Goal: Information Seeking & Learning: Understand process/instructions

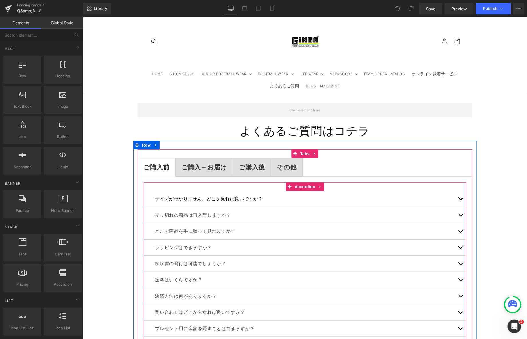
scroll to position [70, 0]
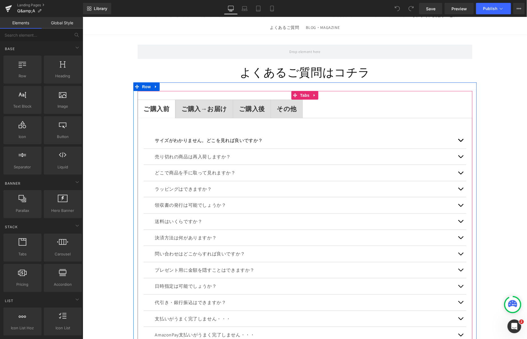
click at [189, 106] on strong "ご購入→お届け" at bounding box center [204, 108] width 46 height 8
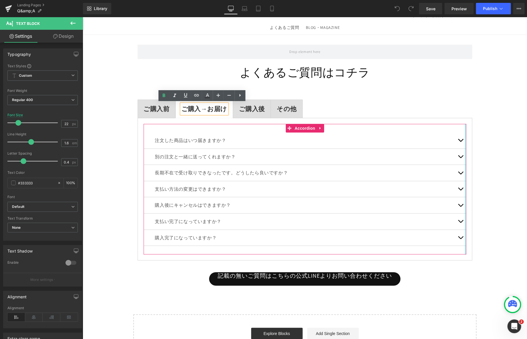
click at [465, 139] on div at bounding box center [465, 189] width 1 height 130
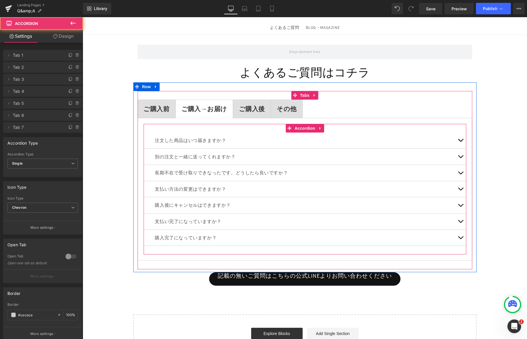
click at [463, 139] on button "button" at bounding box center [460, 140] width 11 height 16
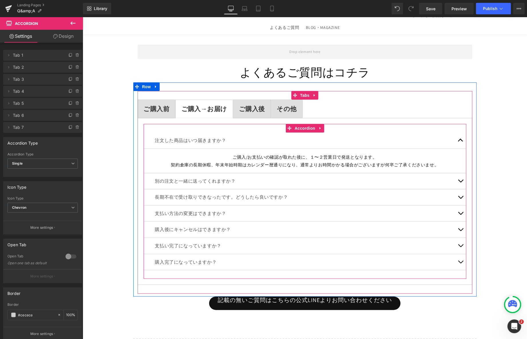
click at [393, 156] on h4 "ご購入/お支払いの確認が取れた後に、１〜２営業日で発送となります。" at bounding box center [305, 157] width 314 height 8
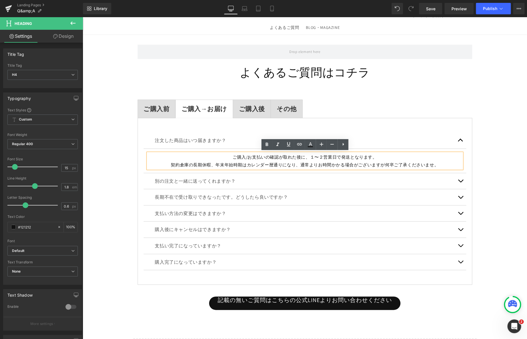
click at [345, 158] on h4 "ご購入/お支払いの確認が取れた後に、１〜２営業日で発送となります。" at bounding box center [305, 157] width 314 height 8
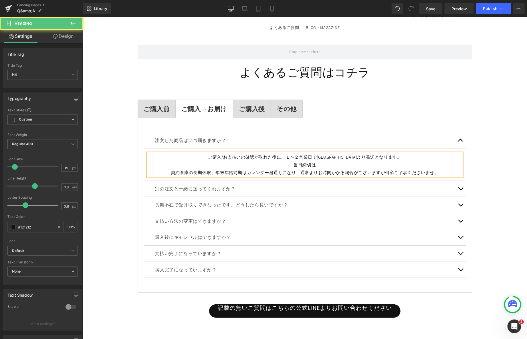
click at [316, 162] on h4 "ご購入/お支払いの確認が取れた後に、１〜２営業日で[GEOGRAPHIC_DATA]より発送となります。 当日締切は" at bounding box center [305, 160] width 314 height 15
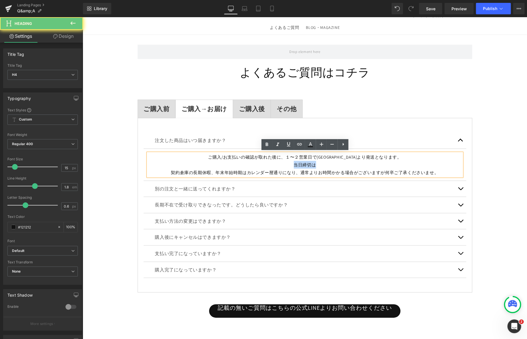
drag, startPoint x: 316, startPoint y: 162, endPoint x: 283, endPoint y: 162, distance: 32.6
click at [283, 162] on h4 "ご購入/お支払いの確認が取れた後に、１〜２営業日で[GEOGRAPHIC_DATA]より発送となります。 当日締切は" at bounding box center [305, 160] width 314 height 15
click at [325, 163] on h4 "ご購入/お支払いの確認が取れた後に、１〜２営業日で[GEOGRAPHIC_DATA]より発送となります。 当日締切は" at bounding box center [305, 160] width 314 height 15
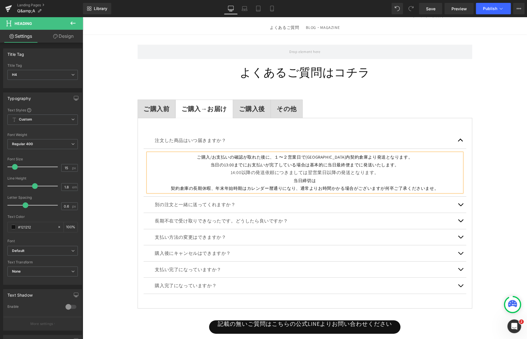
click at [282, 168] on div "14:00以降の発送依頼につきましては翌営業日以降の発送となります。" at bounding box center [305, 172] width 314 height 8
click at [306, 172] on span "14:00以降の発送依頼につきましては翌営業日以降の発送となります。" at bounding box center [304, 172] width 148 height 6
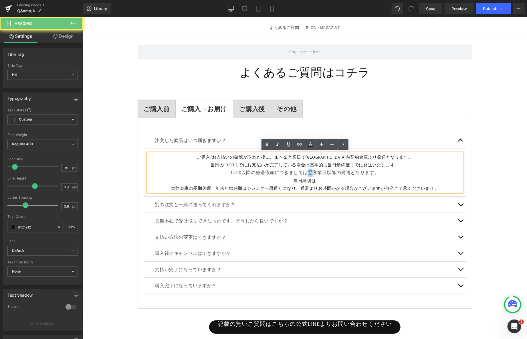
click at [306, 172] on span "14:00以降の発送依頼につきましては翌営業日以降の発送となります。" at bounding box center [304, 172] width 148 height 6
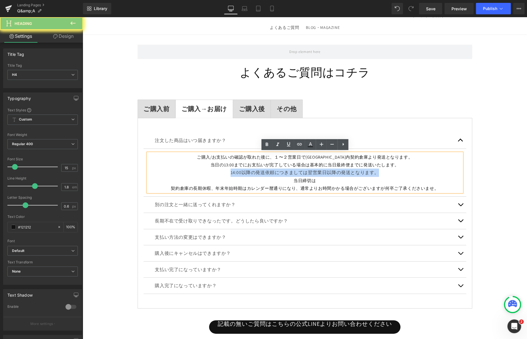
click at [306, 172] on span "14:00以降の発送依頼につきましては翌営業日以降の発送となります。" at bounding box center [304, 172] width 148 height 6
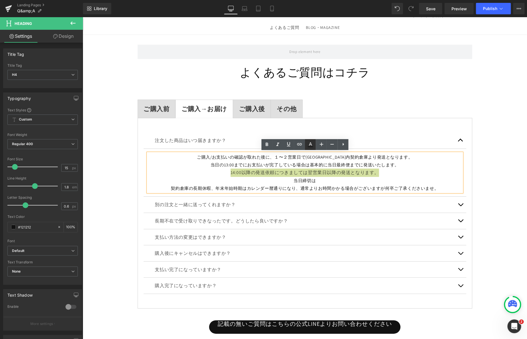
click at [309, 148] on icon at bounding box center [310, 144] width 7 height 7
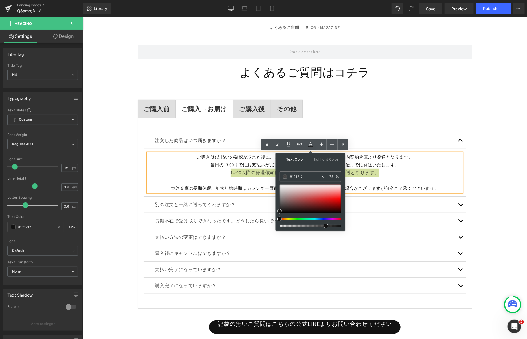
click at [280, 212] on span at bounding box center [279, 211] width 5 height 5
click at [296, 187] on div at bounding box center [310, 199] width 62 height 29
click at [279, 218] on span at bounding box center [279, 219] width 5 height 5
click at [281, 211] on div at bounding box center [310, 199] width 62 height 29
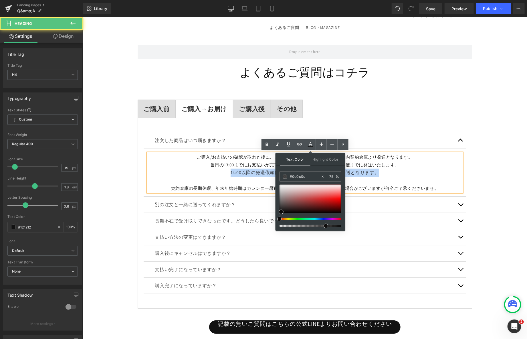
click at [246, 178] on h4 "当日締切は" at bounding box center [305, 180] width 314 height 8
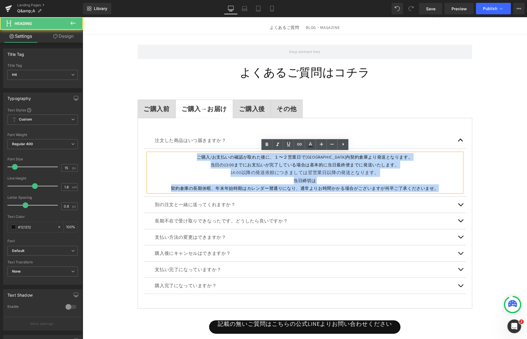
drag, startPoint x: 216, startPoint y: 155, endPoint x: 382, endPoint y: 197, distance: 171.9
click at [382, 197] on div "注文した商品はいつ届きますか？ Text Block ご購入/お支払いの確認が取れた後に、１〜２営業日で[GEOGRAPHIC_DATA]内契約倉庫より発送と…" at bounding box center [304, 212] width 323 height 161
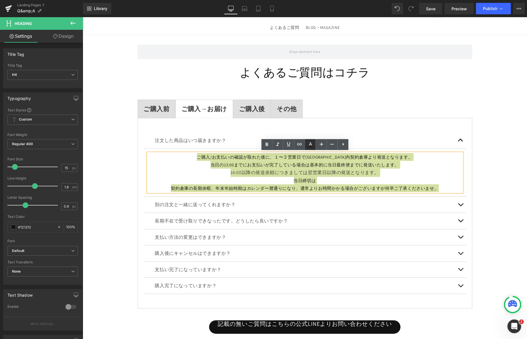
click at [312, 144] on icon at bounding box center [310, 144] width 7 height 7
type input "#121212"
type input "75"
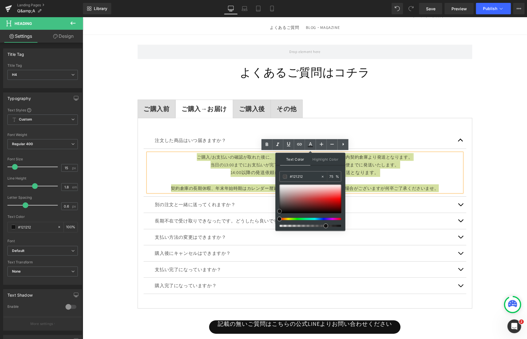
click at [280, 211] on span at bounding box center [279, 211] width 5 height 5
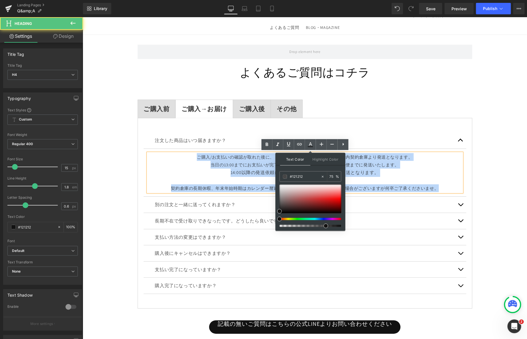
click at [238, 175] on div "14:00以降の発送依頼につきましては翌営業日以降の発送となります。" at bounding box center [305, 172] width 314 height 8
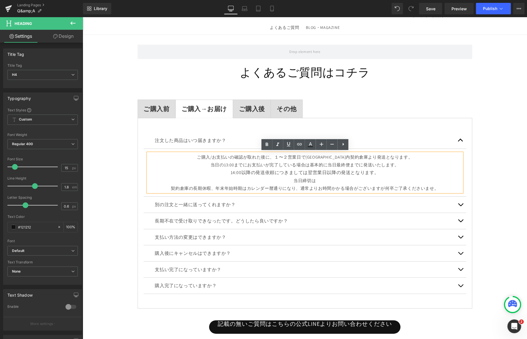
click at [386, 176] on h4 "当日締切は" at bounding box center [305, 180] width 314 height 8
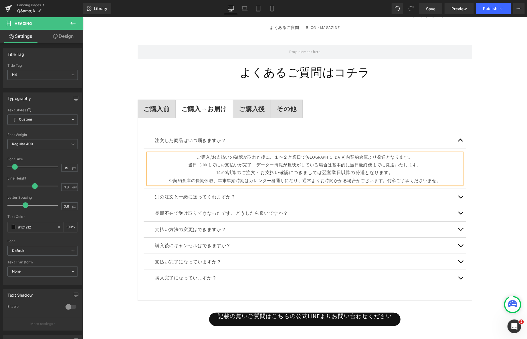
click at [459, 194] on button "button" at bounding box center [460, 197] width 11 height 16
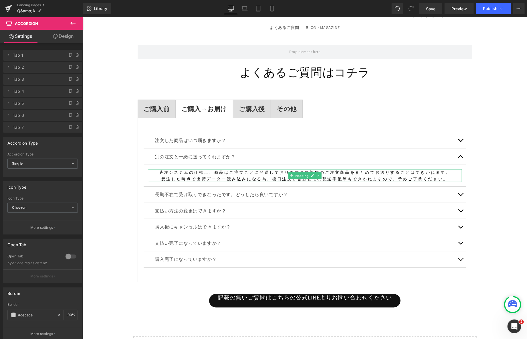
scroll to position [64, 0]
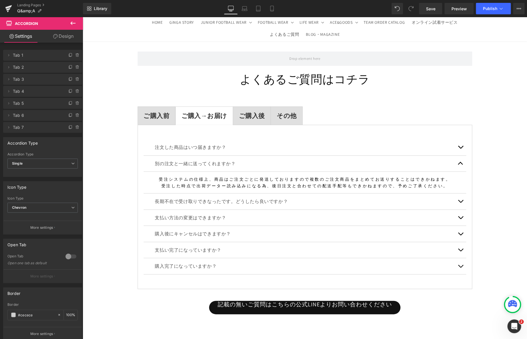
click at [460, 145] on button "button" at bounding box center [460, 147] width 11 height 16
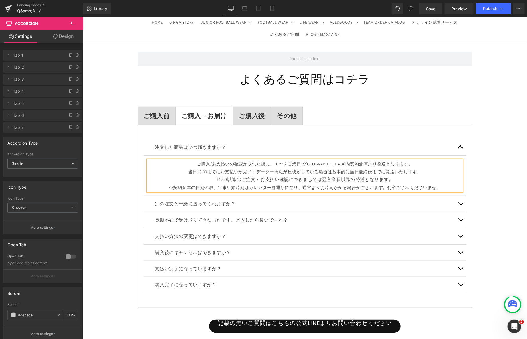
click at [461, 208] on button "button" at bounding box center [460, 203] width 11 height 16
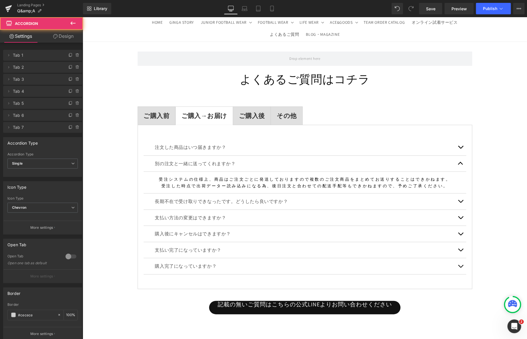
click at [460, 225] on button "button" at bounding box center [460, 233] width 11 height 16
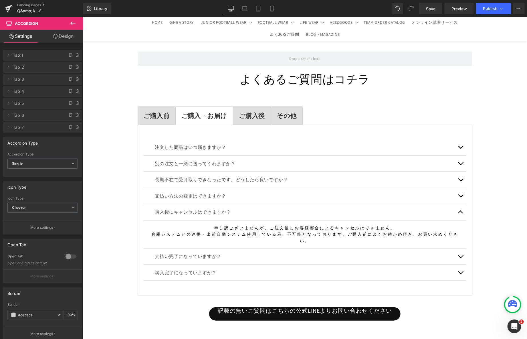
click at [360, 227] on span "申し訳ございませんが、ご注文後にお客様都合によるキャンセルはできません。" at bounding box center [304, 227] width 181 height 5
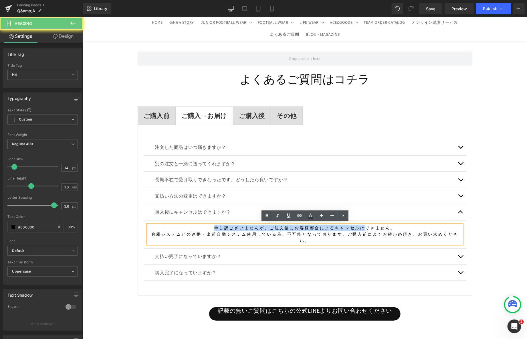
drag, startPoint x: 360, startPoint y: 227, endPoint x: 314, endPoint y: 223, distance: 46.5
click at [314, 224] on h4 "申し訳ございませんが、ご注文後にお客様都合によるキャンセルはできません。" at bounding box center [305, 227] width 314 height 6
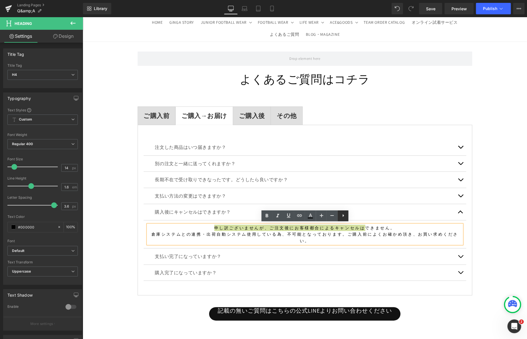
click at [343, 215] on icon at bounding box center [343, 215] width 1 height 3
click at [300, 217] on icon at bounding box center [299, 217] width 5 height 1
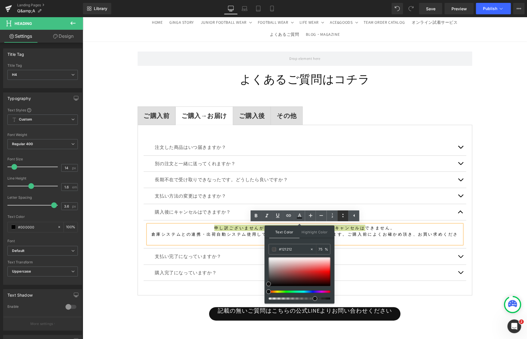
click at [344, 216] on icon at bounding box center [343, 215] width 7 height 7
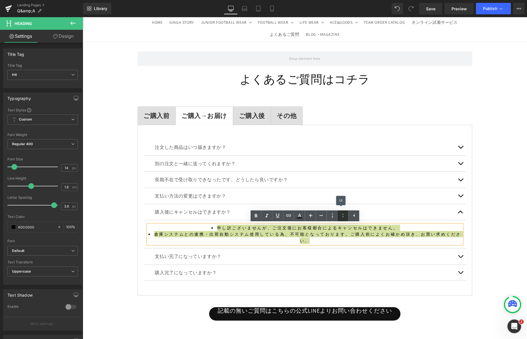
click at [344, 216] on icon at bounding box center [343, 215] width 7 height 7
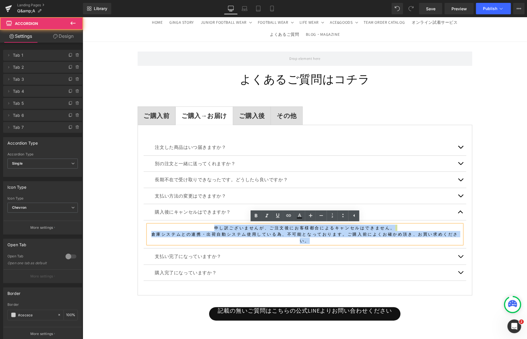
click at [464, 148] on button "button" at bounding box center [460, 147] width 11 height 16
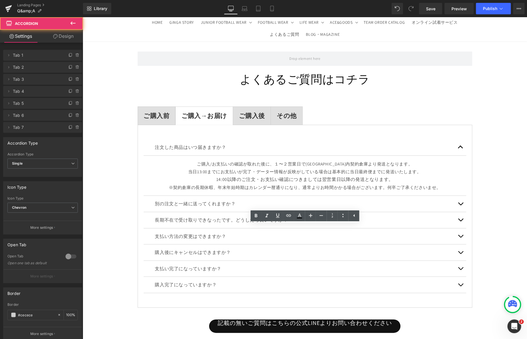
click at [461, 203] on button "button" at bounding box center [460, 203] width 11 height 16
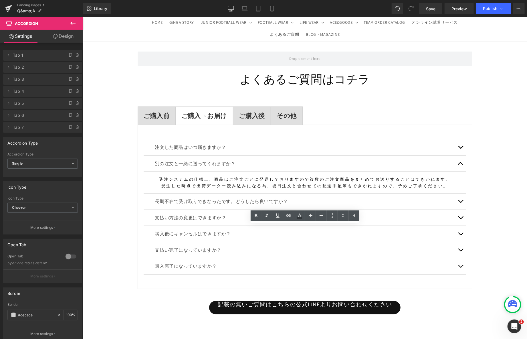
click at [459, 144] on button "button" at bounding box center [460, 147] width 11 height 16
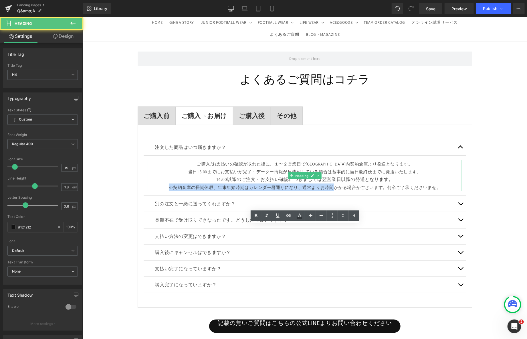
drag, startPoint x: 425, startPoint y: 180, endPoint x: 332, endPoint y: 183, distance: 93.0
click at [332, 183] on div "ご購入/お支払いの確認が取れた後に、１〜２営業日で[GEOGRAPHIC_DATA]内契約倉庫より発送となります。 当日13:00までにお支払いが完了・データ…" at bounding box center [305, 175] width 314 height 31
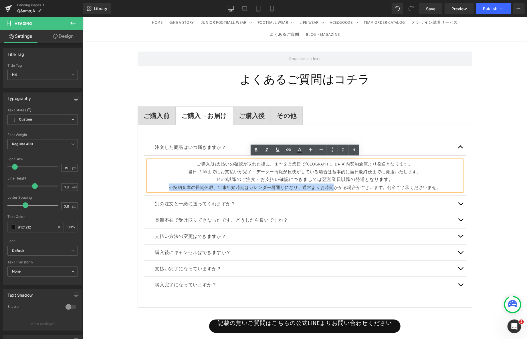
copy div "14:00以降のご注文・お支払い確認につきましては翌営業日以降の発送となります。 ※契約倉庫の長期休暇、年末年始時期はカレンダー暦通りになり、通常よりお時間"
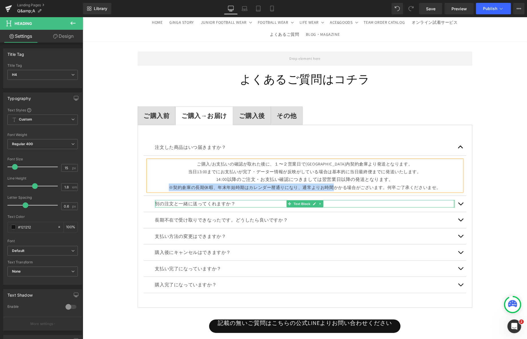
click at [455, 200] on button "button" at bounding box center [460, 203] width 11 height 16
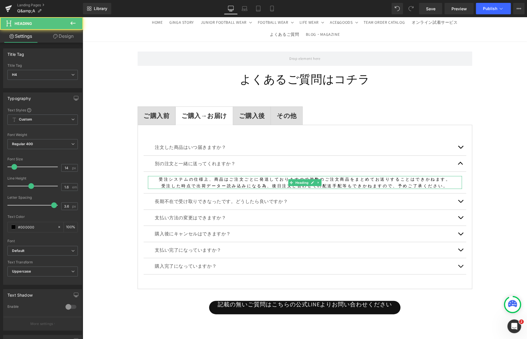
click at [447, 183] on h4 "受注した時点で出荷データー読み込みになる為、後日注文と合わせての配送手配等もできかねますので、予めご了承ください。" at bounding box center [305, 185] width 314 height 6
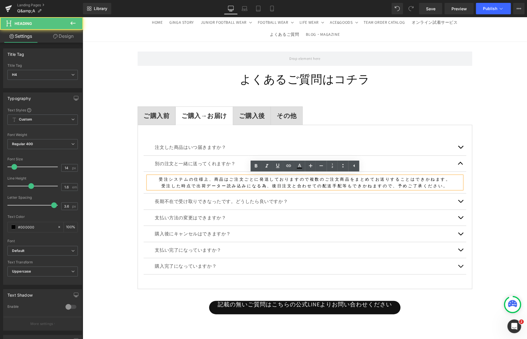
click at [447, 183] on h4 "受注した時点で出荷データー読み込みになる為、後日注文と合わせての配送手配等もできかねますので、予めご了承ください。" at bounding box center [305, 185] width 314 height 6
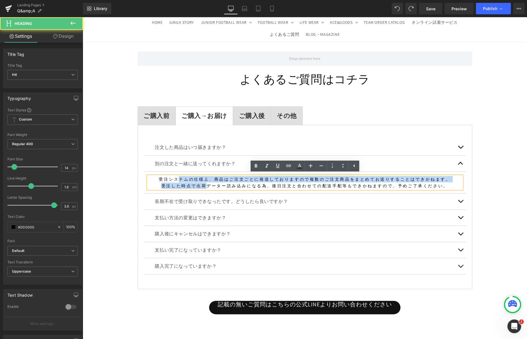
drag, startPoint x: 212, startPoint y: 183, endPoint x: 187, endPoint y: 179, distance: 25.7
click at [187, 179] on div "受注システムの仕様上、商品はご注文ごとに発送しておりますので複数のご注文商品をまとめてお送りすることはできかねます。 受注した時点で出荷データー読み込みになる…" at bounding box center [305, 182] width 314 height 13
click at [209, 146] on p "注文した商品はいつ届きますか？" at bounding box center [305, 146] width 300 height 7
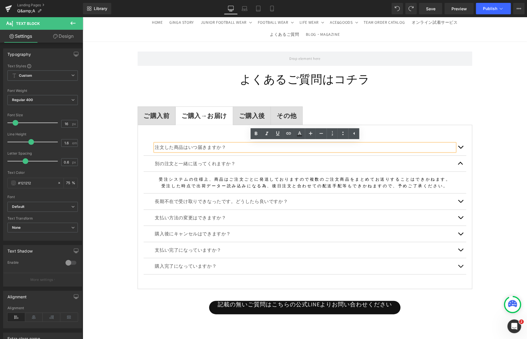
click at [461, 144] on button "button" at bounding box center [460, 147] width 11 height 16
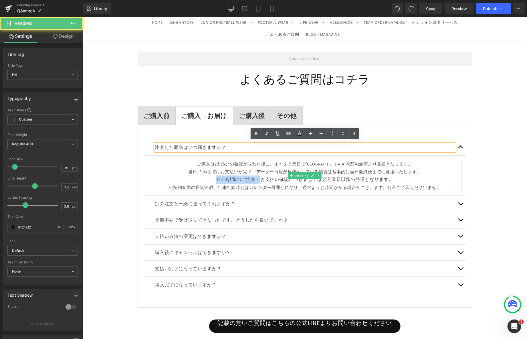
drag, startPoint x: 264, startPoint y: 175, endPoint x: 231, endPoint y: 173, distance: 33.0
click at [231, 173] on div "ご購入/お支払いの確認が取れた後に、１〜２営業日で[GEOGRAPHIC_DATA]内契約倉庫より発送となります。 当日13:00までにお支払いが完了・データ…" at bounding box center [305, 175] width 314 height 31
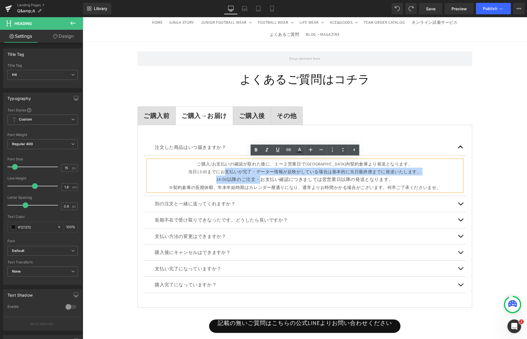
click at [460, 205] on span "button" at bounding box center [460, 205] width 0 height 0
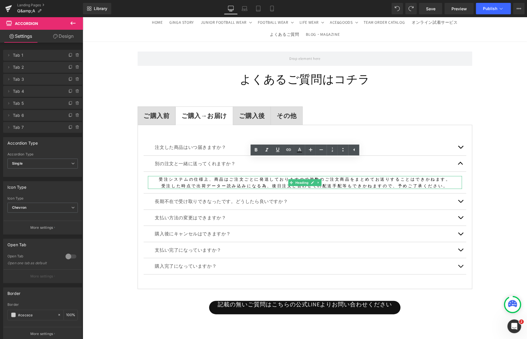
drag, startPoint x: 309, startPoint y: 178, endPoint x: 270, endPoint y: 176, distance: 39.5
click at [270, 176] on div "受注システムの仕様上、商品はご注文ごとに発送しておりますので複数のご注文商品をまとめてお送りすることはできかねます。 受注した時点で出荷データー読み込みになる…" at bounding box center [305, 182] width 314 height 13
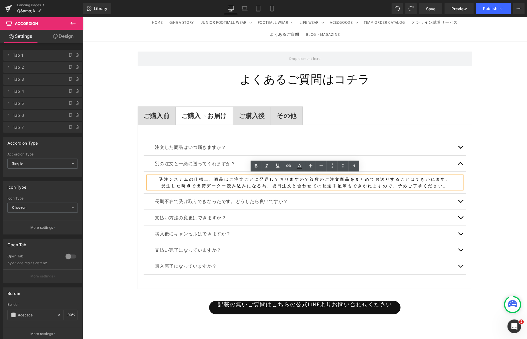
click at [115, 148] on div "Row よくあるご質問はコチラ Heading ご購入前 Text Block ご購入→お届け Text Block ご購入後 Text Block その他 …" at bounding box center [304, 216] width 444 height 347
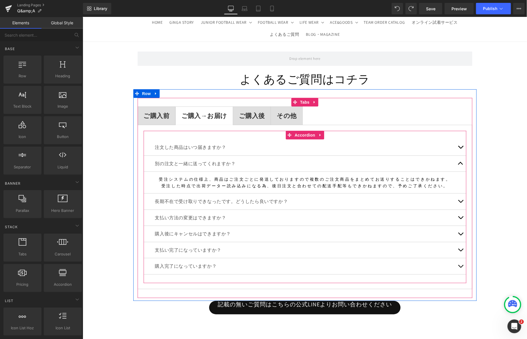
click at [181, 182] on h4 "受注した時点で出荷データー読み込みになる為、後日注文と合わせての配送手配等もできかねますので、予めご了承ください。" at bounding box center [305, 185] width 314 height 6
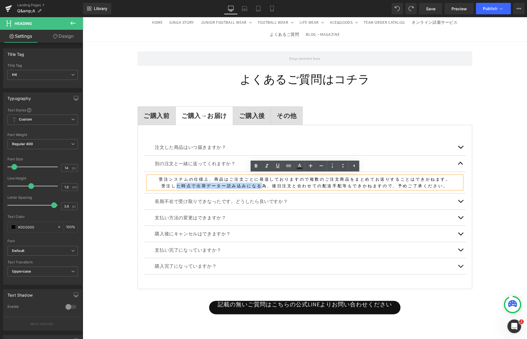
drag, startPoint x: 181, startPoint y: 182, endPoint x: 265, endPoint y: 186, distance: 83.7
click at [265, 186] on h4 "受注した時点で出荷データー読み込みになる為、後日注文と合わせての配送手配等もできかねますので、予めご了承ください。" at bounding box center [305, 185] width 314 height 6
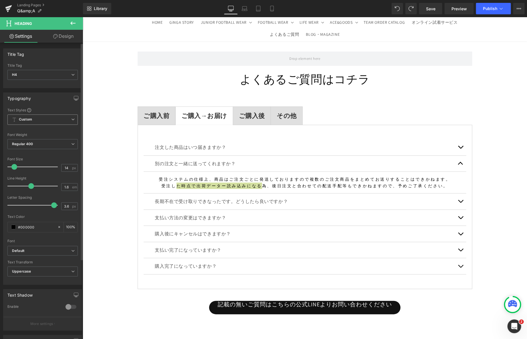
click at [71, 118] on icon at bounding box center [72, 119] width 3 height 3
click at [70, 118] on icon at bounding box center [70, 119] width 3 height 3
click at [71, 77] on span "H4" at bounding box center [42, 75] width 70 height 10
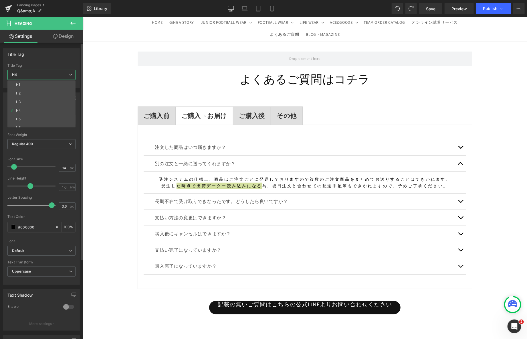
click at [71, 77] on span "H4" at bounding box center [41, 75] width 68 height 10
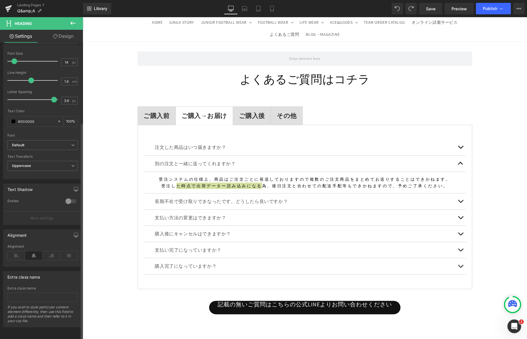
scroll to position [0, 0]
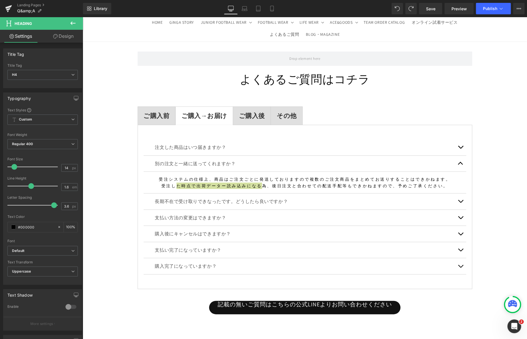
click at [66, 38] on link "Design" at bounding box center [63, 36] width 41 height 13
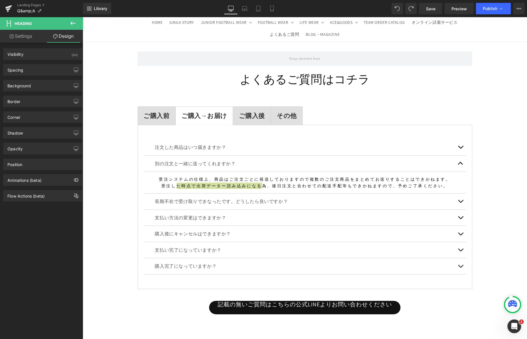
click at [25, 37] on link "Settings" at bounding box center [20, 36] width 41 height 13
type input "100"
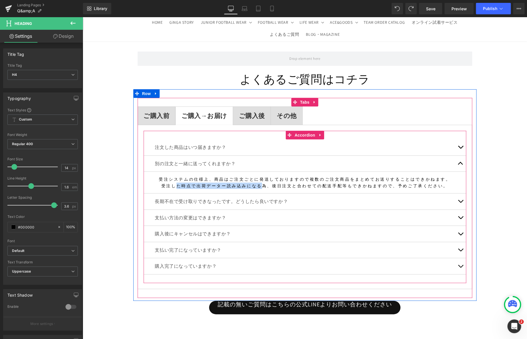
click at [460, 148] on span "button" at bounding box center [460, 148] width 0 height 0
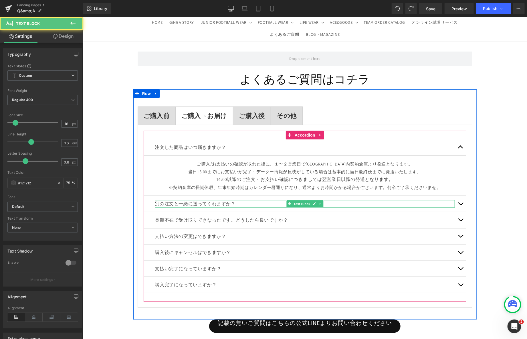
click at [390, 203] on p "別の注文と一緒に送ってくれますか？" at bounding box center [305, 203] width 300 height 7
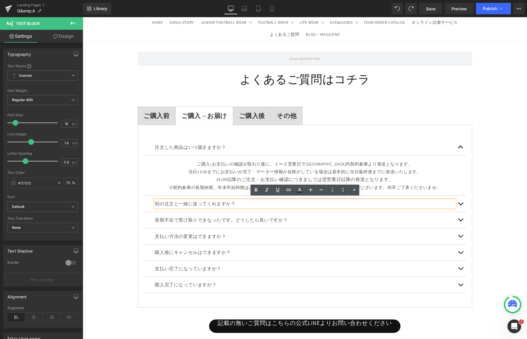
click at [464, 205] on button "button" at bounding box center [460, 203] width 11 height 16
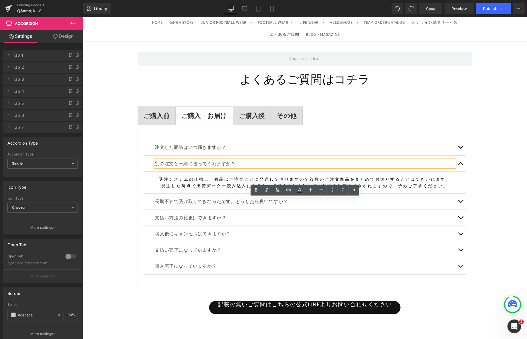
click at [463, 215] on button "button" at bounding box center [460, 217] width 11 height 16
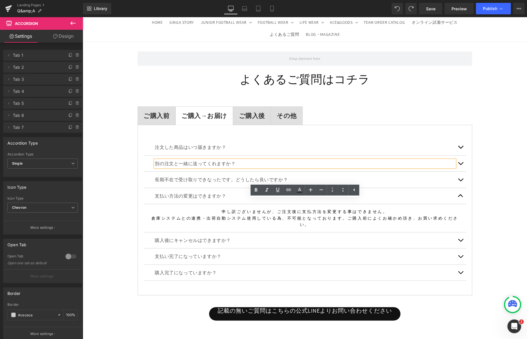
click at [459, 145] on button "button" at bounding box center [460, 147] width 11 height 16
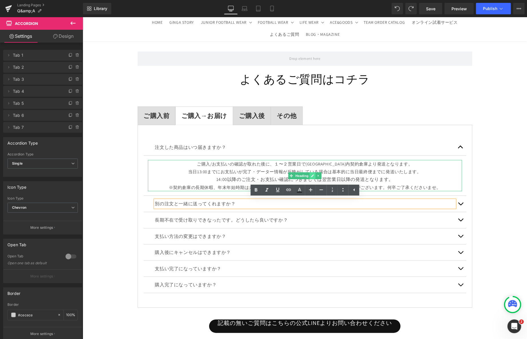
click at [313, 175] on icon at bounding box center [312, 175] width 3 height 3
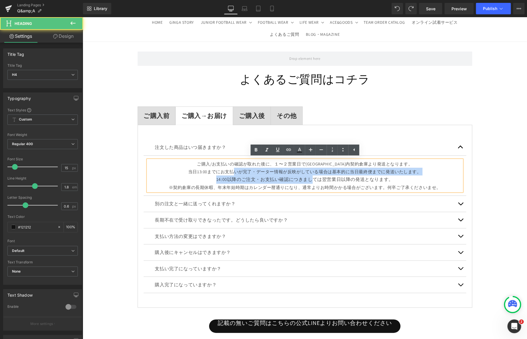
drag, startPoint x: 313, startPoint y: 175, endPoint x: 240, endPoint y: 173, distance: 73.5
click at [240, 173] on div "ご購入/お支払いの確認が取れた後に、１〜２営業日で[GEOGRAPHIC_DATA]内契約倉庫より発送となります。 当日13:00までにお支払いが完了・データ…" at bounding box center [305, 175] width 314 height 31
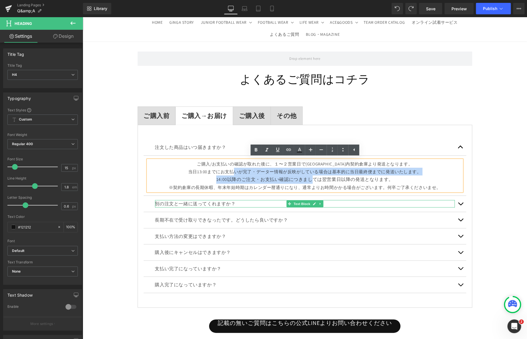
click at [308, 206] on div at bounding box center [305, 206] width 300 height 1
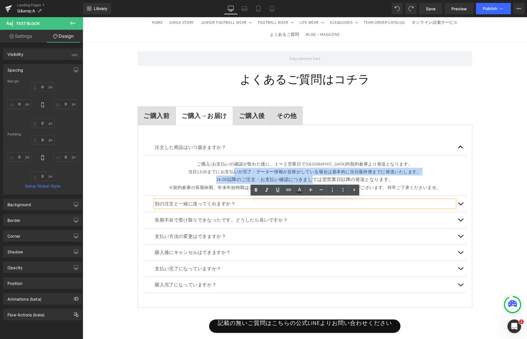
click at [460, 205] on span "button" at bounding box center [460, 205] width 0 height 0
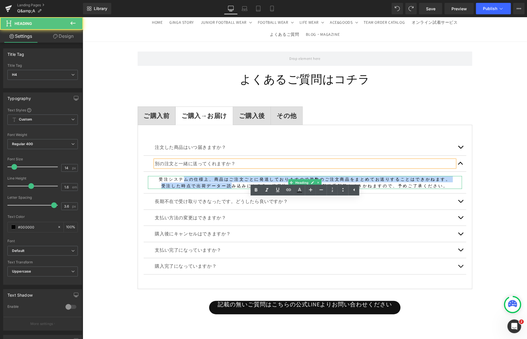
drag, startPoint x: 238, startPoint y: 183, endPoint x: 191, endPoint y: 177, distance: 47.7
click at [191, 177] on div "受注システムの仕様上、商品はご注文ごとに発送しておりますので複数のご注文商品をまとめてお送りすることはできかねます。 受注した時点で出荷データー読み込みになる…" at bounding box center [305, 182] width 314 height 13
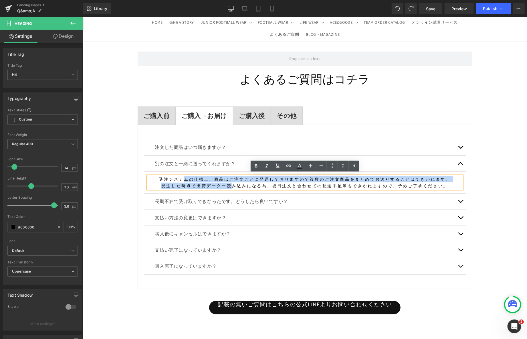
click at [398, 140] on div "注文した商品はいつ届きますか？ Text Block" at bounding box center [304, 147] width 323 height 16
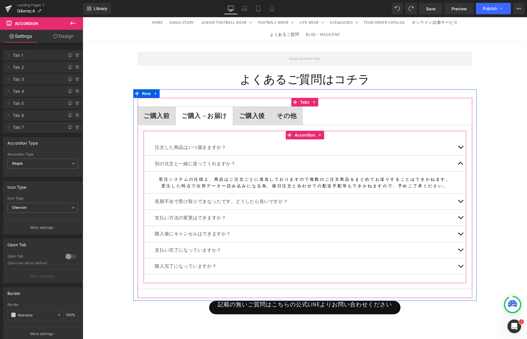
click at [460, 148] on span "button" at bounding box center [460, 148] width 0 height 0
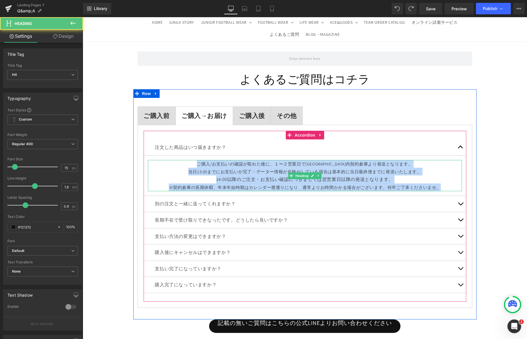
drag, startPoint x: 432, startPoint y: 187, endPoint x: 196, endPoint y: 157, distance: 237.6
click at [196, 157] on article "ご購入/お支払いの確認が取れた後に、１〜２営業日で[GEOGRAPHIC_DATA]内契約倉庫より発送となります。 当日13:00までにお支払いが完了・データ…" at bounding box center [304, 175] width 323 height 40
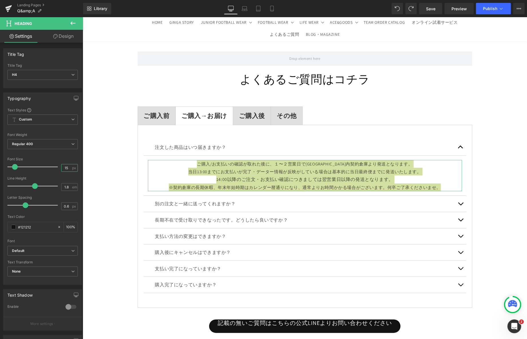
click at [66, 168] on input "15" at bounding box center [67, 167] width 10 height 7
type input "14"
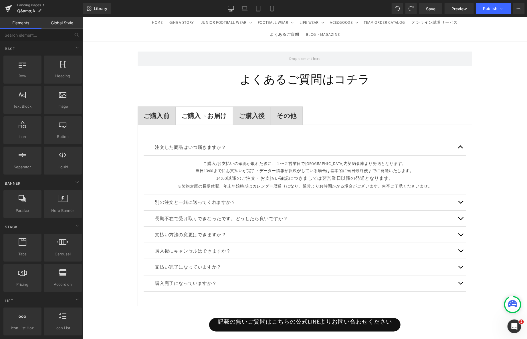
click at [113, 162] on div "Row よくあるご質問はコチラ Heading ご購入前 Text Block ご購入→お届け Text Block ご購入後 Text Block その他 …" at bounding box center [304, 225] width 444 height 364
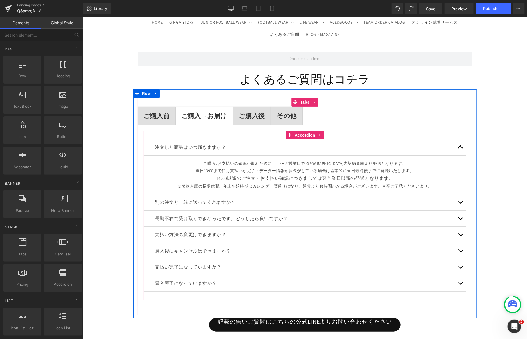
click at [460, 203] on button "button" at bounding box center [460, 202] width 11 height 16
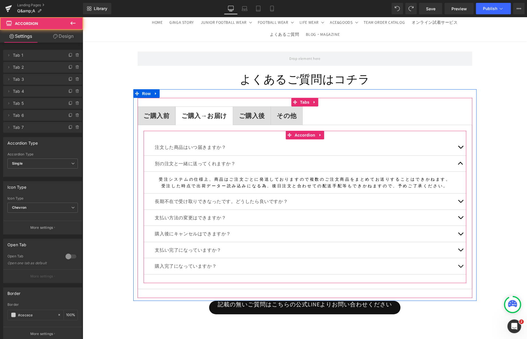
click at [458, 214] on button "button" at bounding box center [460, 217] width 11 height 16
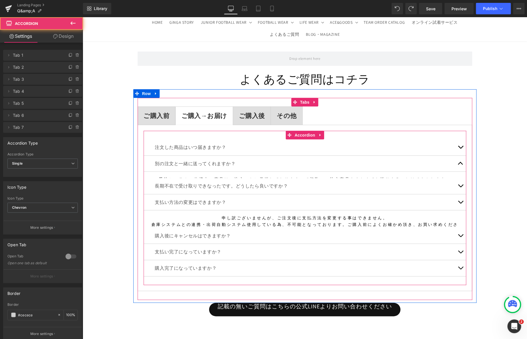
click at [458, 223] on article "申し訳ございませんが、ご注文後に支払方法を変更する事はできません。 倉庫システムとの連携・出荷自動システム使用している為、不可能となっております。ご購入前によ…" at bounding box center [304, 224] width 323 height 28
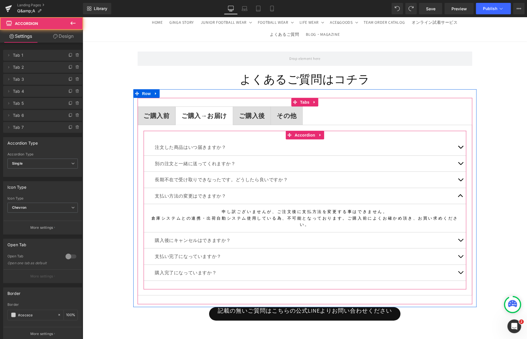
click at [461, 232] on button "button" at bounding box center [460, 240] width 11 height 16
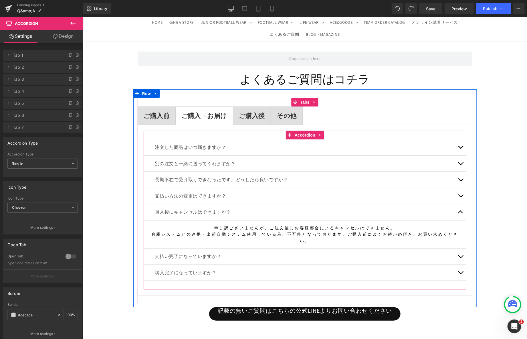
click at [460, 257] on span "button" at bounding box center [460, 257] width 0 height 0
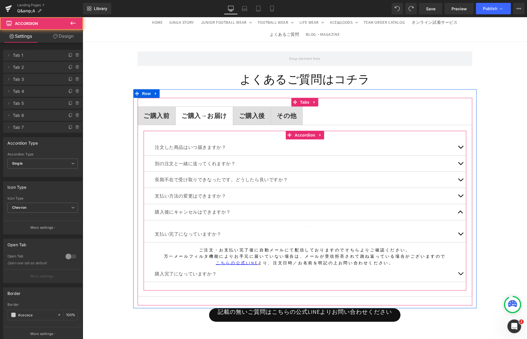
click at [458, 263] on div "注文した商品はいつ届きますか？ Text Block ご購入/お支払いの確認が取れた後に、１〜２営業日で[GEOGRAPHIC_DATA]内契約倉庫より発送と…" at bounding box center [304, 210] width 323 height 142
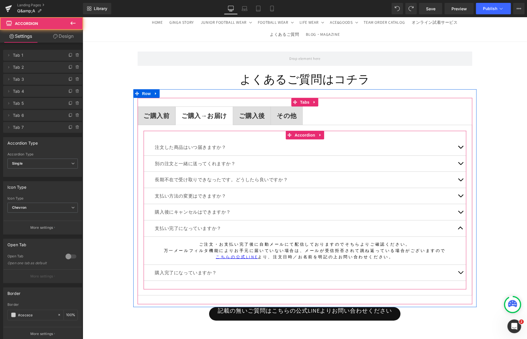
click at [460, 275] on button "button" at bounding box center [460, 272] width 11 height 16
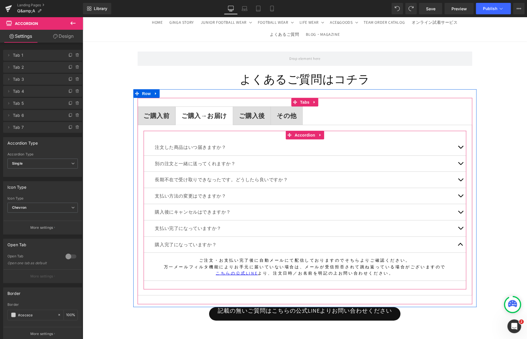
click at [458, 150] on button "button" at bounding box center [460, 147] width 11 height 16
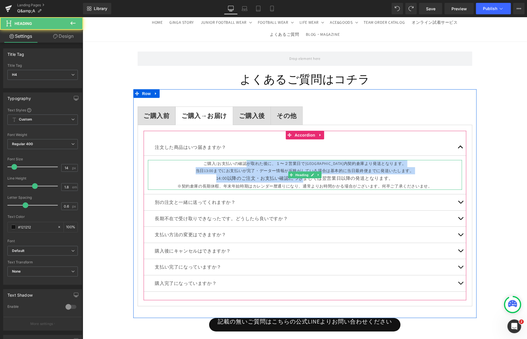
drag, startPoint x: 264, startPoint y: 161, endPoint x: 290, endPoint y: 176, distance: 29.6
click at [290, 176] on div "ご購入/お支払いの確認が取れた後に、１〜２営業日で[GEOGRAPHIC_DATA]内契約倉庫より発送となります。 当日13:00までにお支払いが完了・データ…" at bounding box center [305, 175] width 314 height 30
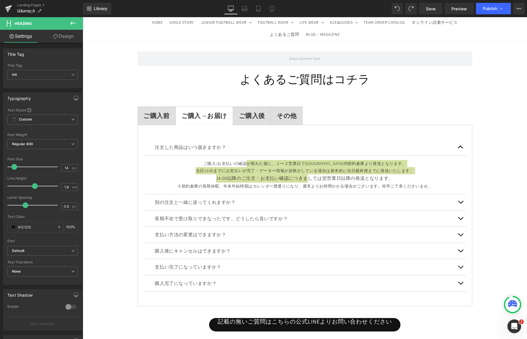
click at [29, 157] on div "Font Size" at bounding box center [42, 159] width 70 height 4
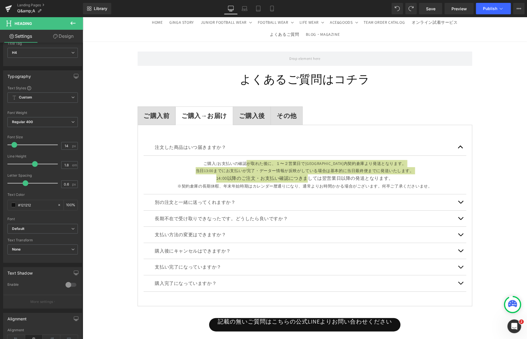
scroll to position [21, 0]
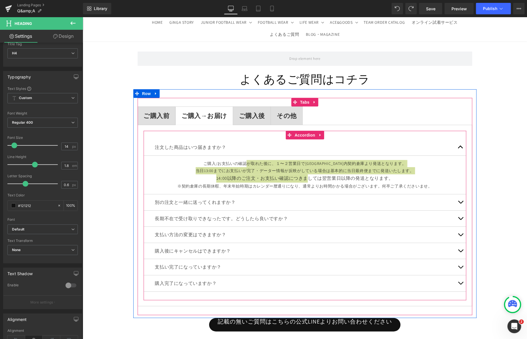
click at [189, 198] on div "別の注文と一緒に送ってくれますか？ Text Block" at bounding box center [305, 201] width 300 height 7
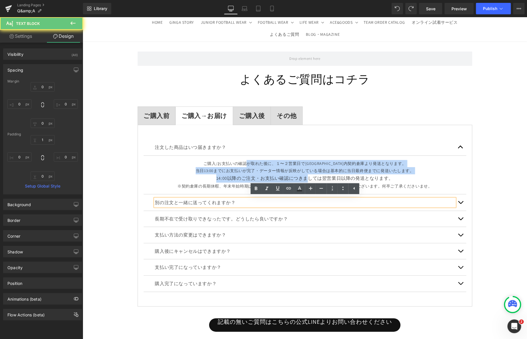
click at [248, 203] on p "別の注文と一緒に送ってくれますか？" at bounding box center [305, 202] width 300 height 7
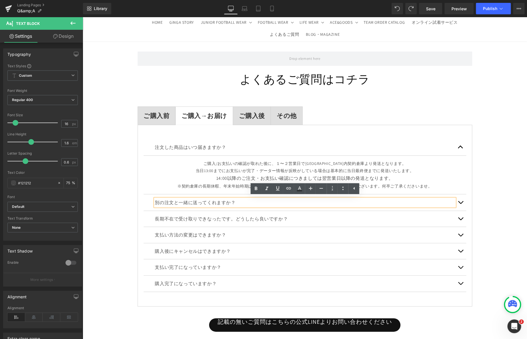
click at [457, 200] on button "button" at bounding box center [460, 202] width 11 height 16
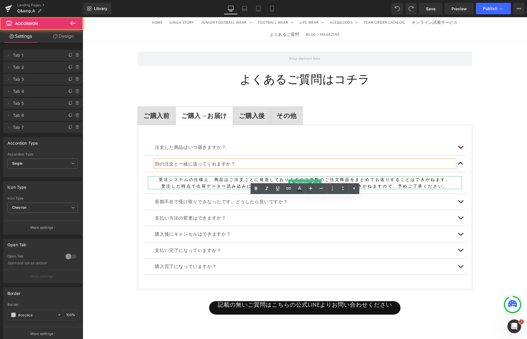
click at [214, 183] on h4 "受注した時点で出荷データー読み込みになる為、後日注文と合わせての配送手配等もできかねますので、予めご了承ください。" at bounding box center [305, 186] width 314 height 6
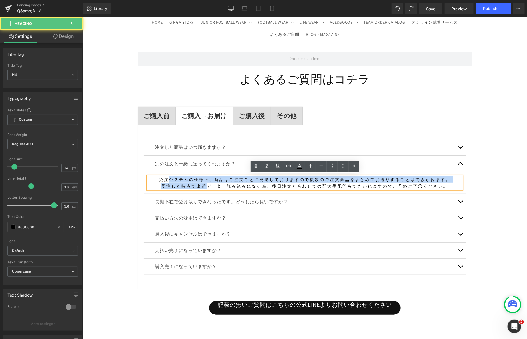
drag, startPoint x: 214, startPoint y: 182, endPoint x: 177, endPoint y: 179, distance: 36.7
click at [177, 179] on div "受注システムの仕様上、商品はご注文ごとに発送しておりますので複数のご注文商品をまとめてお送りすることはできかねます。 受注した時点で出荷データー読み込みになる…" at bounding box center [305, 182] width 314 height 13
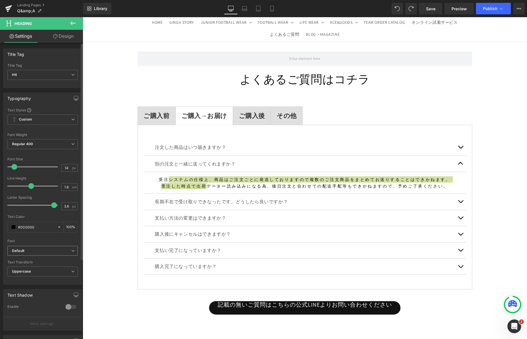
click at [72, 250] on icon at bounding box center [72, 250] width 3 height 3
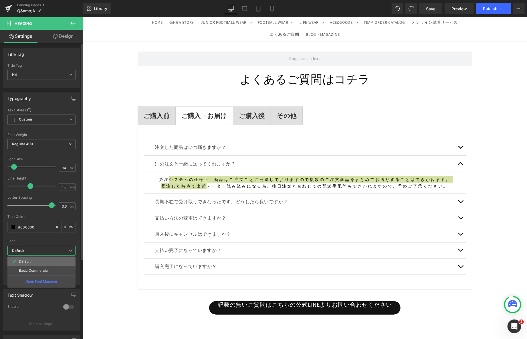
click at [34, 262] on li "Default" at bounding box center [41, 261] width 68 height 9
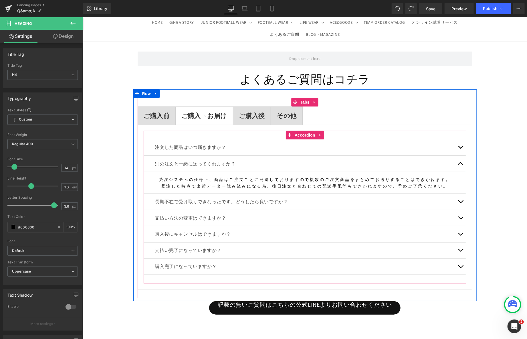
click at [460, 148] on span "button" at bounding box center [460, 148] width 0 height 0
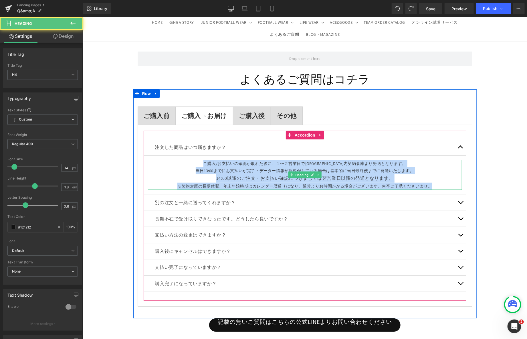
drag, startPoint x: 437, startPoint y: 184, endPoint x: 196, endPoint y: 165, distance: 241.6
click at [196, 165] on div "ご購入/お支払いの確認が取れた後に、１〜２営業日で[GEOGRAPHIC_DATA]内契約倉庫より発送となります。 当日13:00までにお支払いが完了・データ…" at bounding box center [305, 175] width 314 height 30
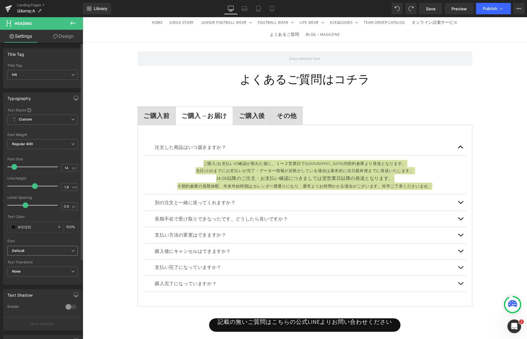
click at [70, 252] on span "Default" at bounding box center [42, 251] width 70 height 10
click at [43, 270] on p "Basic Commercial" at bounding box center [34, 270] width 30 height 4
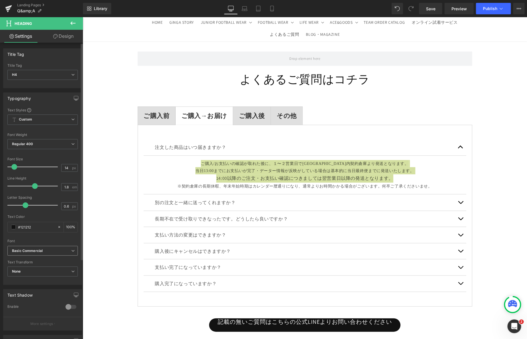
click at [70, 251] on span "Basic Commercial" at bounding box center [42, 251] width 70 height 10
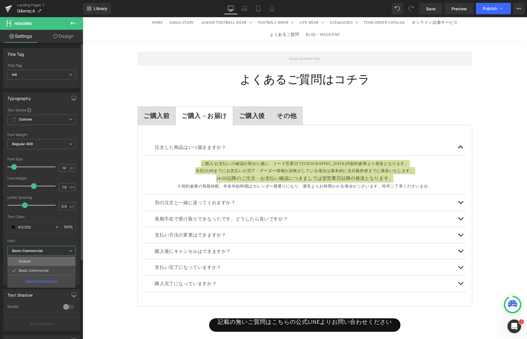
click at [37, 261] on li "Default" at bounding box center [41, 261] width 68 height 9
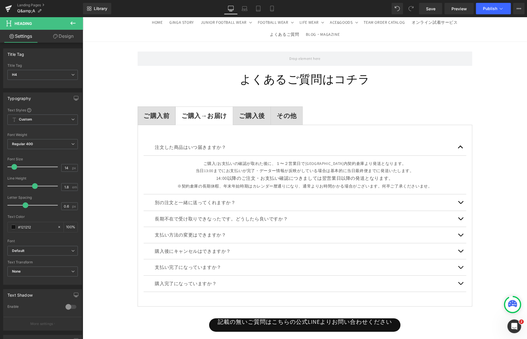
click at [112, 172] on div "Row よくあるご質問はコチラ Heading ご購入前 Text Block ご購入→お届け Text Block ご購入後 Text Block その他 …" at bounding box center [304, 225] width 444 height 364
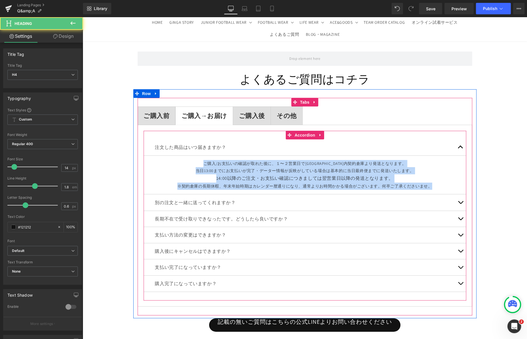
drag, startPoint x: 220, startPoint y: 163, endPoint x: 435, endPoint y: 197, distance: 217.5
click at [435, 197] on div "注文した商品はいつ届きますか？ Text Block ご購入/お支払いの確認が取れた後に、１〜２営業日で[GEOGRAPHIC_DATA]内契約倉庫より発送と…" at bounding box center [304, 215] width 323 height 152
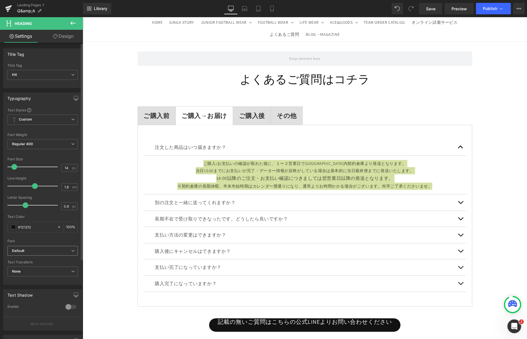
click at [37, 251] on b "Default" at bounding box center [41, 250] width 59 height 5
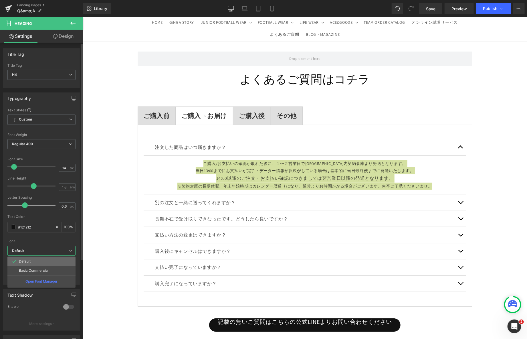
click at [19, 261] on p "Default" at bounding box center [25, 261] width 12 height 4
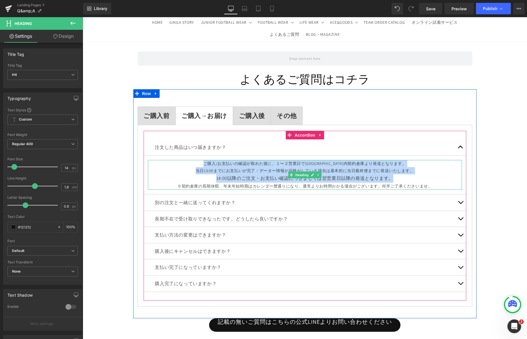
click at [402, 185] on span "※契約倉庫の長期休暇、年末年始時期はカレンダー暦通りになり、通常よりお時間かかる場合がございます。何卒ご了承くださいませ。" at bounding box center [304, 185] width 255 height 5
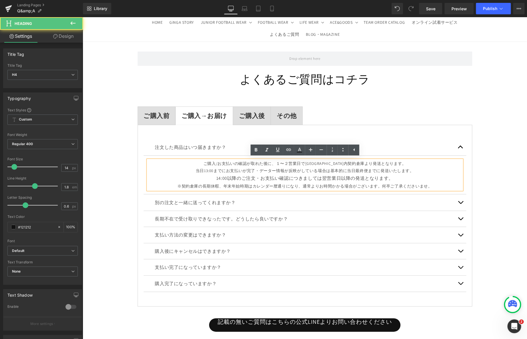
click at [402, 185] on span "※契約倉庫の長期休暇、年末年始時期はカレンダー暦通りになり、通常よりお時間かかる場合がございます。何卒ご了承くださいませ。" at bounding box center [304, 185] width 255 height 5
click at [425, 180] on div "14:00以降のご注文・お支払い確認につきましては翌営業日以降の発送となります。" at bounding box center [305, 178] width 314 height 8
click at [384, 188] on h4 "※契約倉庫の長期休暇、年末年始時期はカレンダー暦通りになり、通常よりお時間かかる場合がございます。何卒ご了承くださいませ。" at bounding box center [305, 185] width 314 height 7
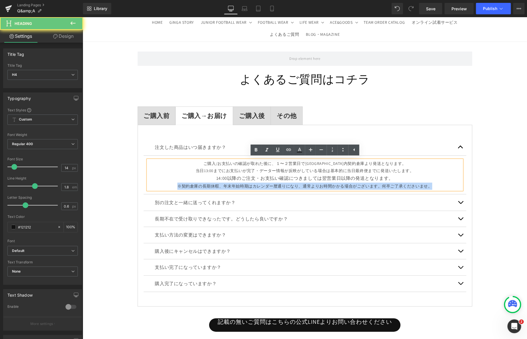
click at [384, 188] on h4 "※契約倉庫の長期休暇、年末年始時期はカレンダー暦通りになり、通常よりお時間かかる場合がございます。何卒ご了承くださいませ。" at bounding box center [305, 185] width 314 height 7
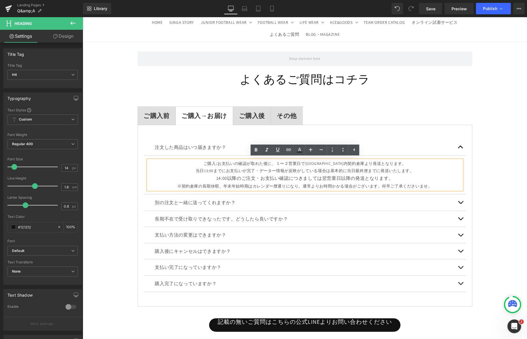
click at [295, 172] on h4 "ご購入/お支払いの確認が取れた後に、１〜２営業日で[GEOGRAPHIC_DATA]内契約倉庫より発送となります。 当日13:00までにお支払いが完了・データ…" at bounding box center [305, 167] width 314 height 14
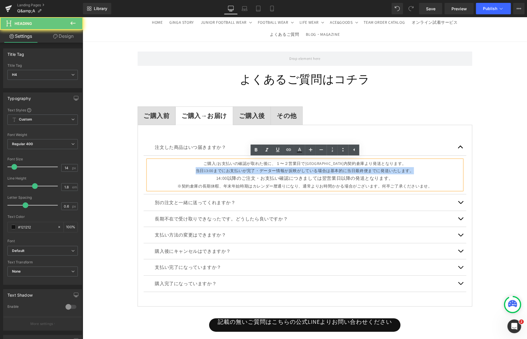
click at [295, 172] on h4 "ご購入/お支払いの確認が取れた後に、１〜２営業日で[GEOGRAPHIC_DATA]内契約倉庫より発送となります。 当日13:00までにお支払いが完了・データ…" at bounding box center [305, 167] width 314 height 14
click at [355, 204] on p "別の注文と一緒に送ってくれますか？" at bounding box center [305, 202] width 300 height 7
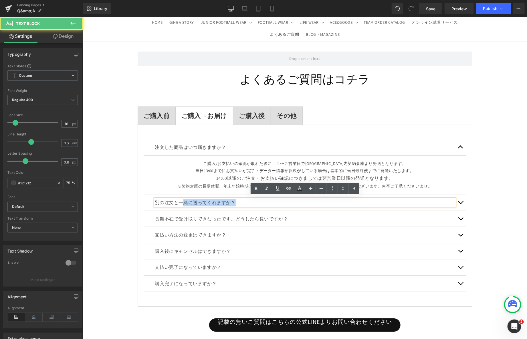
drag, startPoint x: 236, startPoint y: 202, endPoint x: 180, endPoint y: 199, distance: 56.7
click at [180, 199] on p "別の注文と一緒に送ってくれますか？" at bounding box center [305, 202] width 300 height 7
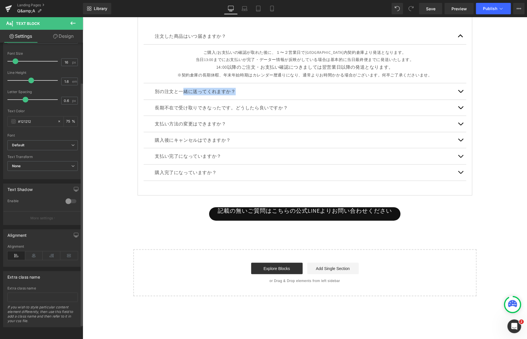
scroll to position [0, 0]
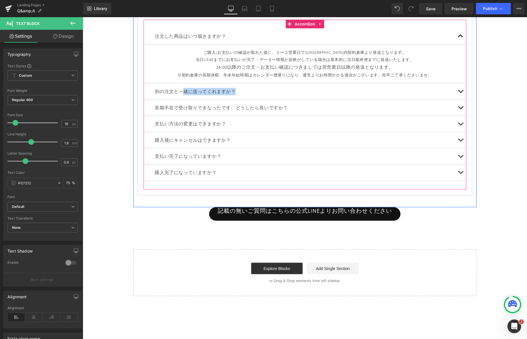
click at [460, 92] on button "button" at bounding box center [460, 91] width 11 height 16
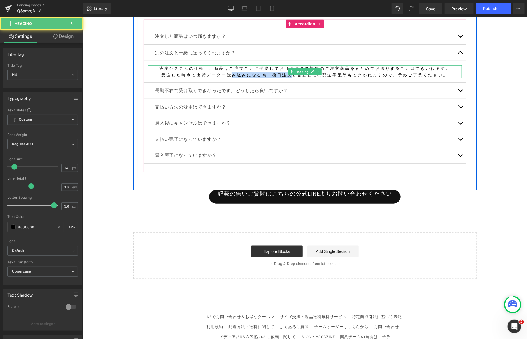
drag, startPoint x: 296, startPoint y: 75, endPoint x: 234, endPoint y: 75, distance: 61.5
click at [234, 75] on span "受注した時点で出荷データー読み込みになる為、後日注文と合わせての配送手配等もできかねますので、予めご了承ください。" at bounding box center [304, 74] width 287 height 5
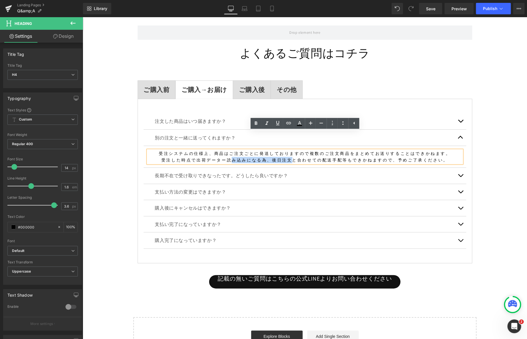
scroll to position [68, 0]
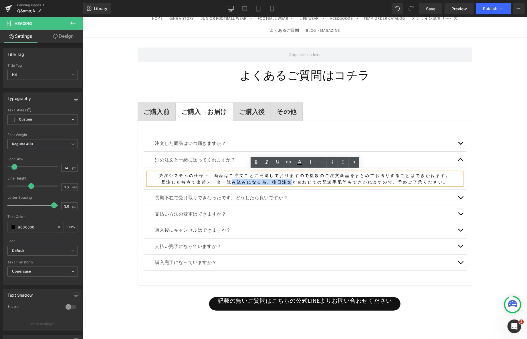
click at [457, 143] on button "button" at bounding box center [460, 143] width 11 height 16
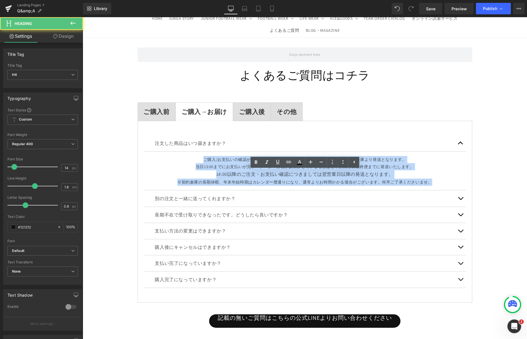
drag, startPoint x: 434, startPoint y: 182, endPoint x: 223, endPoint y: 155, distance: 212.0
click at [223, 156] on div "ご購入/お支払いの確認が取れた後に、１〜２営業日で[GEOGRAPHIC_DATA]内契約倉庫より発送となります。 当日13:00までにお支払いが完了・データ…" at bounding box center [305, 171] width 314 height 30
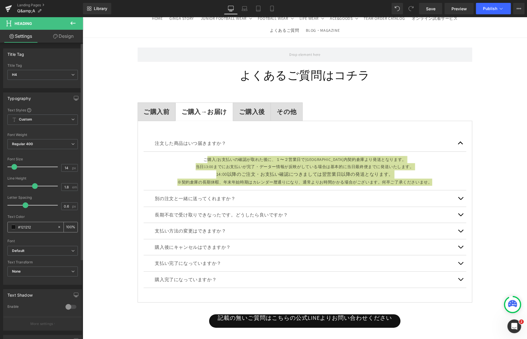
click at [58, 226] on icon at bounding box center [59, 227] width 2 height 2
type input "none"
type input "0"
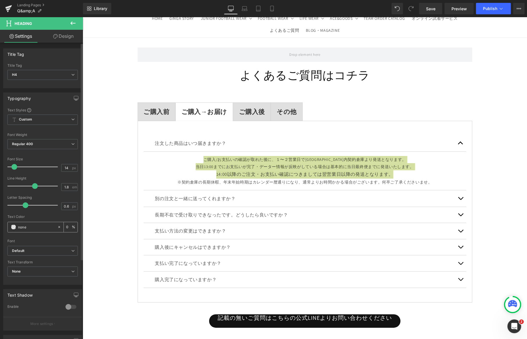
click at [52, 227] on input "none" at bounding box center [36, 227] width 37 height 6
click at [60, 227] on div at bounding box center [60, 227] width 7 height 10
click at [57, 227] on icon at bounding box center [59, 227] width 4 height 4
click at [35, 227] on input "none" at bounding box center [36, 227] width 37 height 6
click at [69, 227] on input "0" at bounding box center [69, 227] width 6 height 6
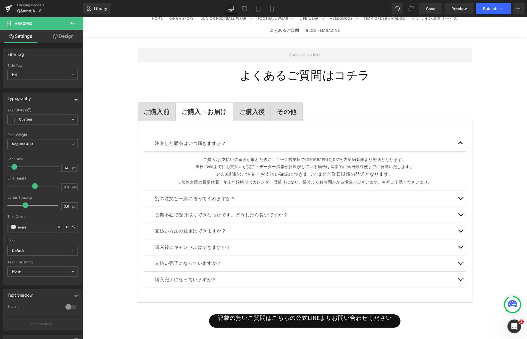
click at [100, 207] on div "Row よくあるご質問はコチラ Heading ご購入前 Text Block ご購入→お届け Text Block ご購入後 Text Block その他 …" at bounding box center [304, 221] width 444 height 364
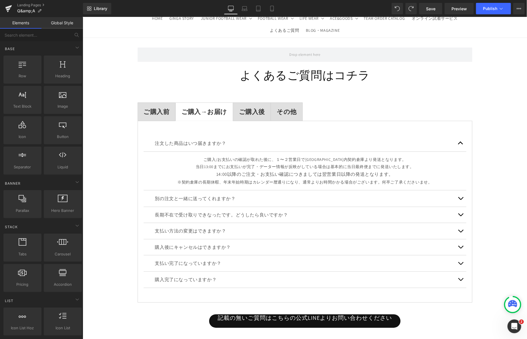
scroll to position [66, 0]
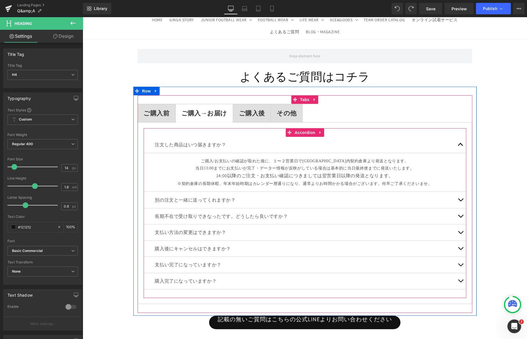
click at [457, 199] on button "button" at bounding box center [460, 199] width 11 height 16
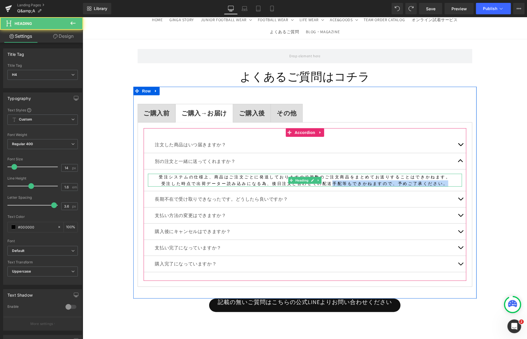
drag, startPoint x: 441, startPoint y: 182, endPoint x: 335, endPoint y: 182, distance: 105.8
click at [335, 182] on h4 "受注した時点で出荷データー読み込みになる為、後日注文と合わせての配送手配等もできかねますので、予めご了承ください。" at bounding box center [305, 183] width 314 height 6
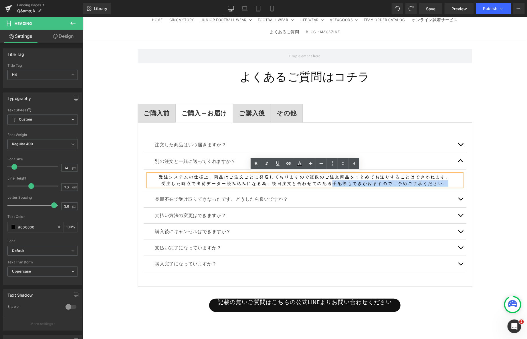
click at [458, 141] on button "button" at bounding box center [460, 144] width 11 height 16
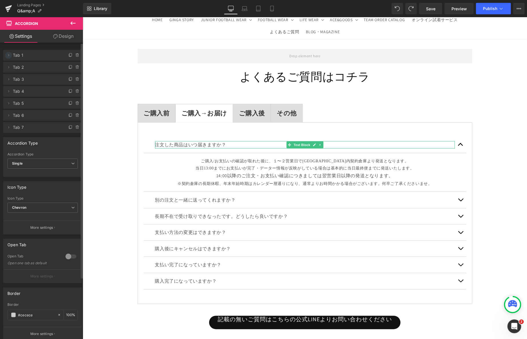
click at [9, 56] on icon at bounding box center [8, 55] width 5 height 5
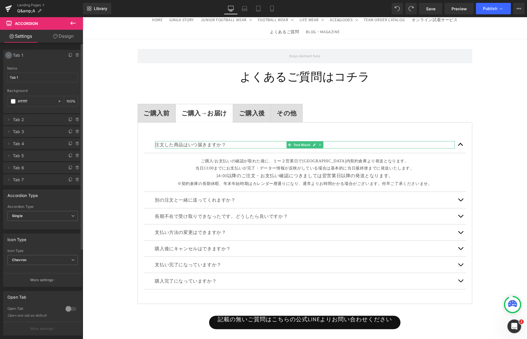
click at [9, 56] on icon at bounding box center [8, 55] width 5 height 5
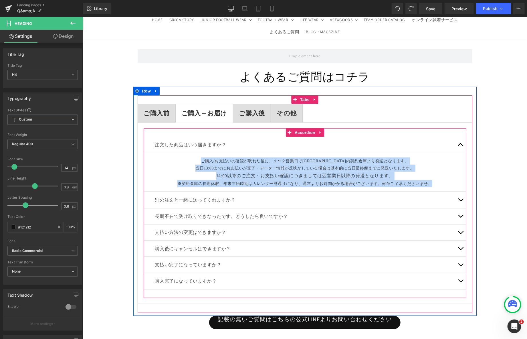
drag, startPoint x: 223, startPoint y: 161, endPoint x: 423, endPoint y: 190, distance: 203.0
click at [423, 190] on div "注文した商品はいつ届きますか？ Text Block ご購入/お支払いの確認が取れた後に、１〜２営業日で[GEOGRAPHIC_DATA]内契約倉庫より発送と…" at bounding box center [304, 212] width 323 height 152
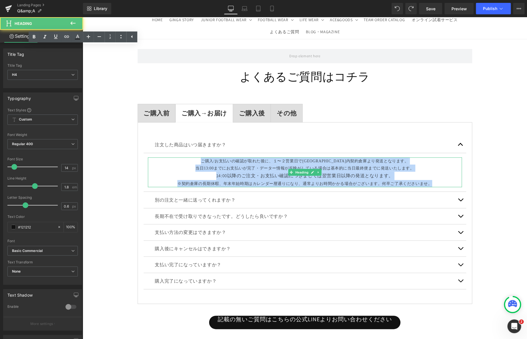
click at [325, 172] on span "14:00以降のご注文・お支払い確認につきましては翌営業日以降の発送となります。" at bounding box center [304, 175] width 177 height 6
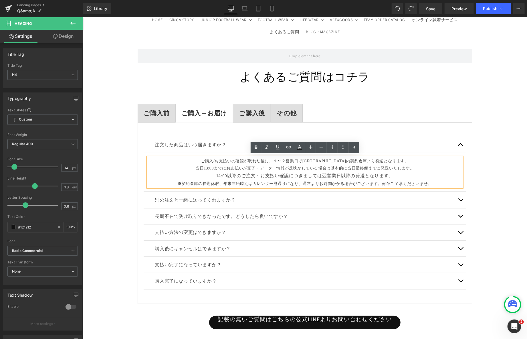
click at [430, 180] on h4 "※契約倉庫の長期休暇、年末年始時期はカレンダー暦通りになり、通常よりお時間かかる場合がございます。何卒ご了承くださいませ。" at bounding box center [305, 183] width 314 height 7
click at [417, 181] on span "※契約倉庫の長期休暇、年末年始時期はカレンダー暦通りになり、通常よりお時間かかる場合がございます。何卒ご了承くださいませ。" at bounding box center [304, 183] width 255 height 4
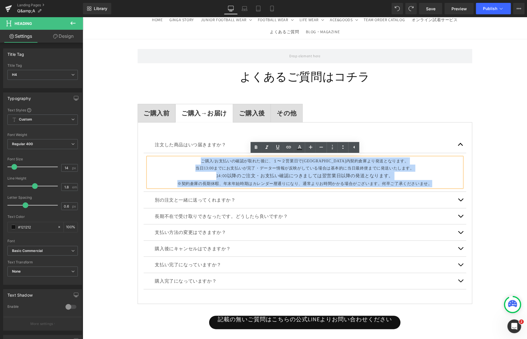
drag, startPoint x: 427, startPoint y: 183, endPoint x: 224, endPoint y: 149, distance: 206.2
click at [224, 149] on div "注文した商品はいつ届きますか？ Text Block ご購入/お支払いの確認が取れた後に、１〜２営業日で[GEOGRAPHIC_DATA]内契約倉庫より発送と…" at bounding box center [304, 163] width 323 height 55
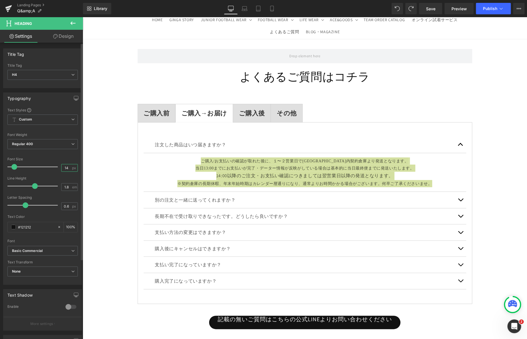
click at [68, 168] on input "14" at bounding box center [67, 167] width 10 height 7
type input "1"
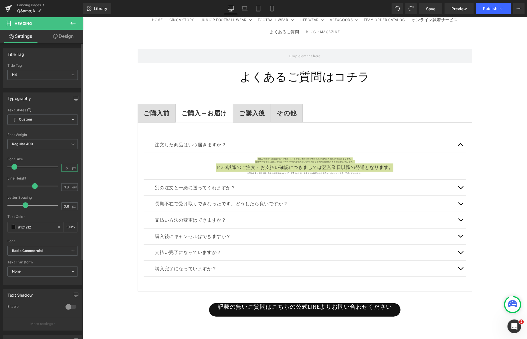
type input "6"
click at [68, 168] on input "6" at bounding box center [67, 167] width 10 height 7
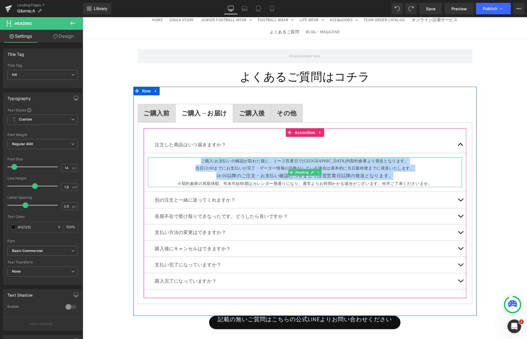
click at [249, 174] on span "14:00以降のご注文・お支払い確認につきましては翌営業日以降の発送となります。" at bounding box center [304, 175] width 177 height 6
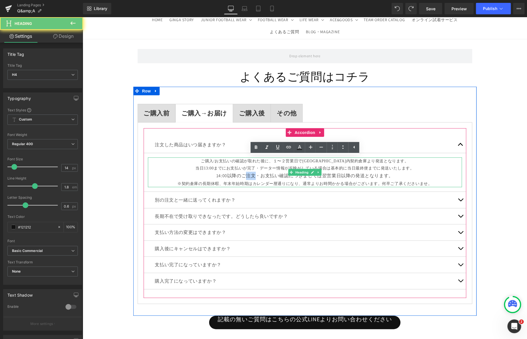
click at [249, 174] on span "14:00以降のご注文・お支払い確認につきましては翌営業日以降の発送となります。" at bounding box center [304, 175] width 177 height 6
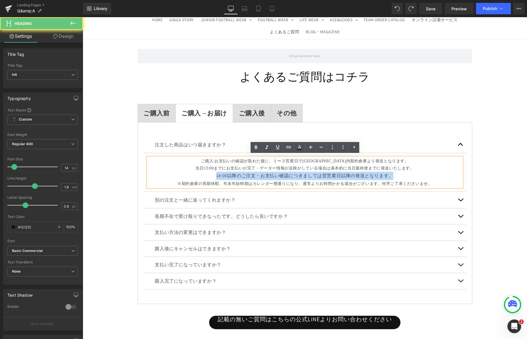
click at [249, 174] on span "14:00以降のご注文・お支払い確認につきましては翌営業日以降の発送となります。" at bounding box center [304, 175] width 177 height 6
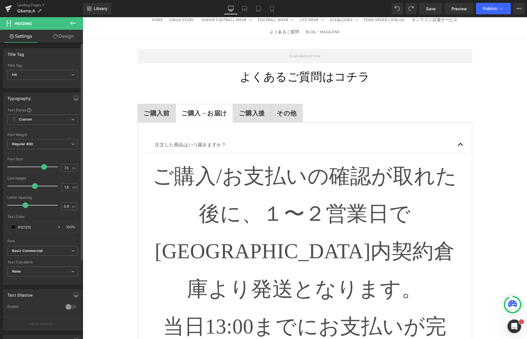
click at [43, 166] on div at bounding box center [33, 166] width 47 height 11
click at [63, 166] on input "73" at bounding box center [67, 167] width 10 height 7
type input "14"
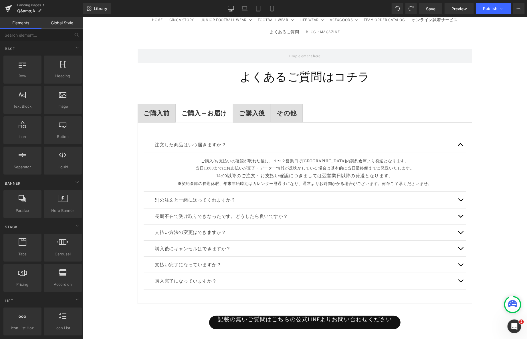
click at [99, 165] on div "Row よくあるご質問はコチラ Heading ご購入前 Text Block ご購入→お届け Text Block ご購入後 Text Block その他 …" at bounding box center [304, 222] width 444 height 364
click at [489, 9] on span "Publish" at bounding box center [490, 8] width 14 height 5
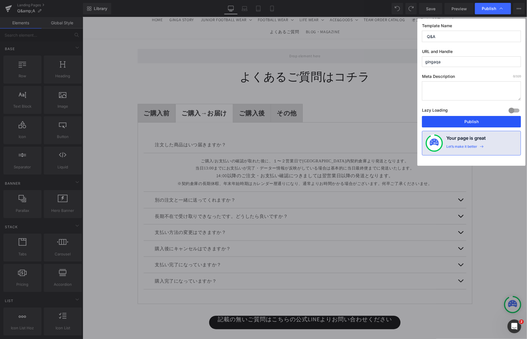
click at [465, 122] on button "Publish" at bounding box center [471, 121] width 99 height 11
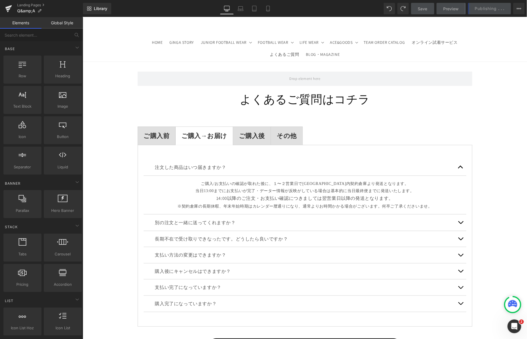
scroll to position [209, 0]
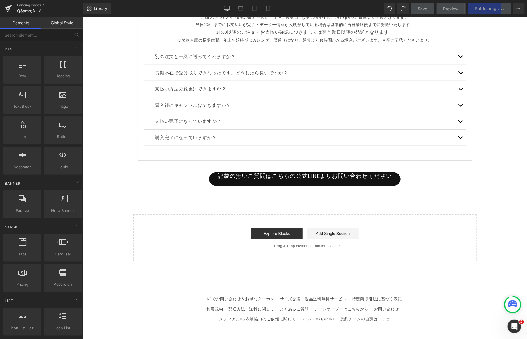
click at [354, 196] on div "Row よくあるご質問はコチラ Heading ご購入前 Text Block ご購入→お届け Text Block ご購入後 Text Block その他 …" at bounding box center [304, 79] width 444 height 364
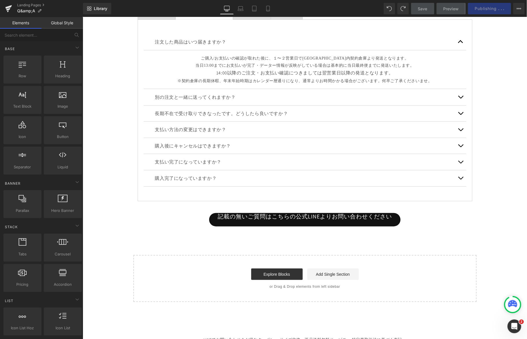
scroll to position [146, 0]
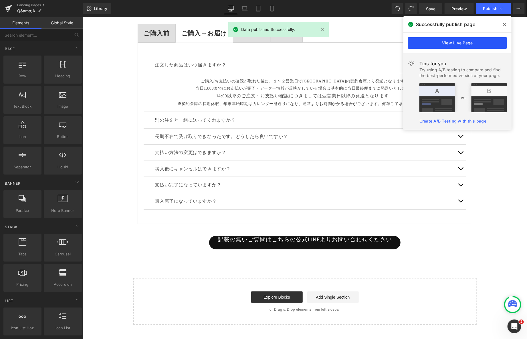
click at [493, 38] on link "View Live Page" at bounding box center [457, 42] width 99 height 11
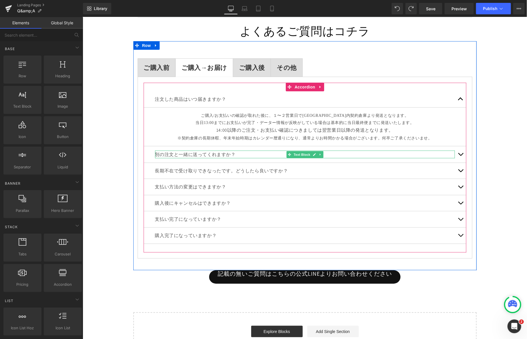
scroll to position [102, 0]
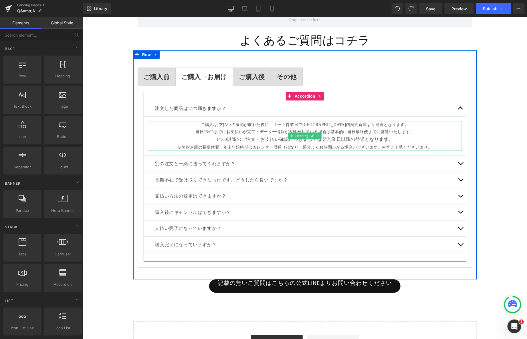
click at [243, 140] on span "14:00以降のご注文・お支払い確認につきましては翌営業日以降の発送となります。" at bounding box center [304, 139] width 177 height 6
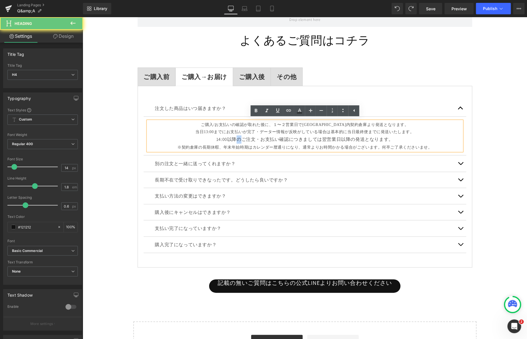
click at [243, 140] on span "14:00以降のご注文・お支払い確認につきましては翌営業日以降の発送となります。" at bounding box center [304, 139] width 177 height 6
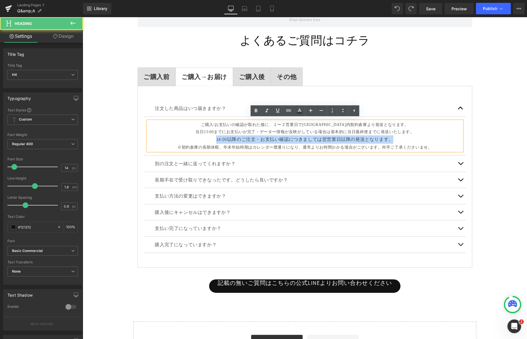
drag, startPoint x: 222, startPoint y: 139, endPoint x: 421, endPoint y: 137, distance: 198.8
click at [421, 137] on div "14:00以降のご注文・お支払い確認につきましては翌営業日以降の発送となります。" at bounding box center [305, 139] width 314 height 8
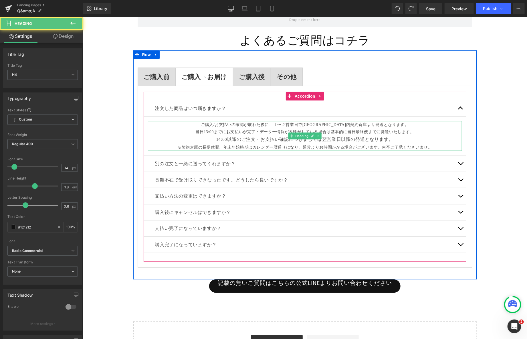
click at [219, 147] on span "※契約倉庫の長期休暇、年末年始時期はカレンダー暦通りになり、通常よりお時間かかる場合がございます。何卒ご了承くださいませ。" at bounding box center [304, 147] width 255 height 4
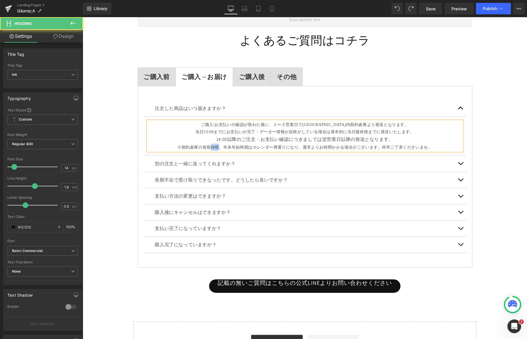
click at [219, 147] on span "※契約倉庫の長期休暇、年末年始時期はカレンダー暦通りになり、通常よりお時間かかる場合がございます。何卒ご了承くださいませ。" at bounding box center [304, 147] width 255 height 4
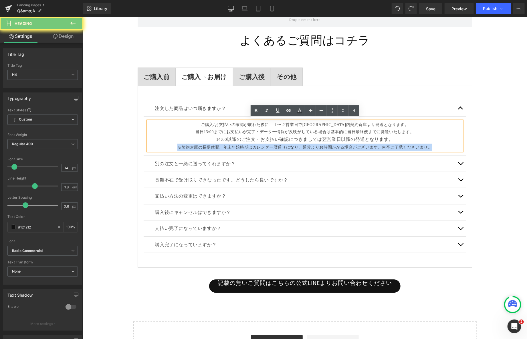
click at [219, 147] on span "※契約倉庫の長期休暇、年末年始時期はカレンダー暦通りになり、通常よりお時間かかる場合がございます。何卒ご了承くださいませ。" at bounding box center [304, 147] width 255 height 4
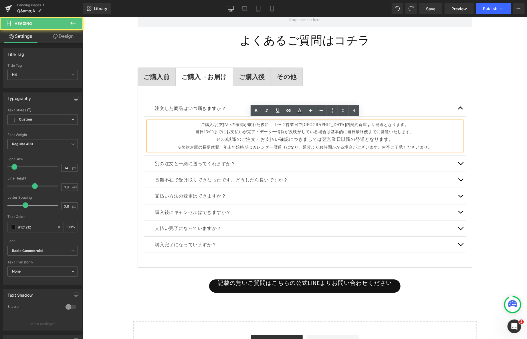
click at [221, 130] on span "ご購入/お支払いの確認が取れた後に、１〜２営業日で[GEOGRAPHIC_DATA]内契約倉庫より発送となります。 当日13:00までにお支払いが完了・データ…" at bounding box center [304, 127] width 219 height 11
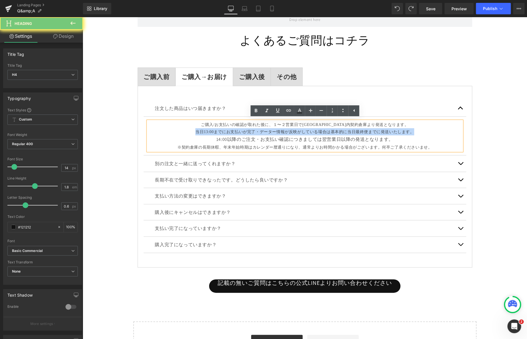
click at [221, 130] on span "ご購入/お支払いの確認が取れた後に、１〜２営業日で[GEOGRAPHIC_DATA]内契約倉庫より発送となります。 当日13:00までにお支払いが完了・データ…" at bounding box center [304, 127] width 219 height 11
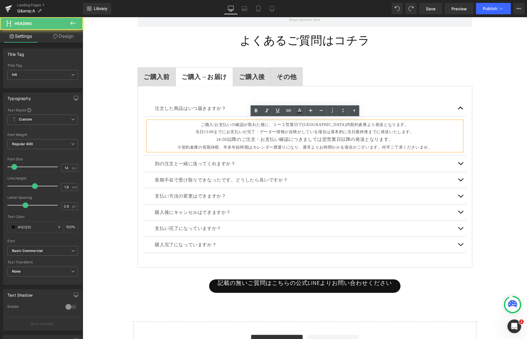
click at [228, 140] on span "14:00以降のご注文・お支払い確認につきましては翌営業日以降の発送となります。" at bounding box center [304, 139] width 177 height 6
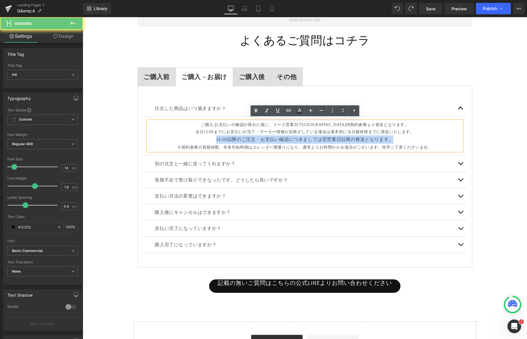
click at [228, 140] on span "14:00以降のご注文・お支払い確認につきましては翌営業日以降の発送となります。" at bounding box center [304, 139] width 177 height 6
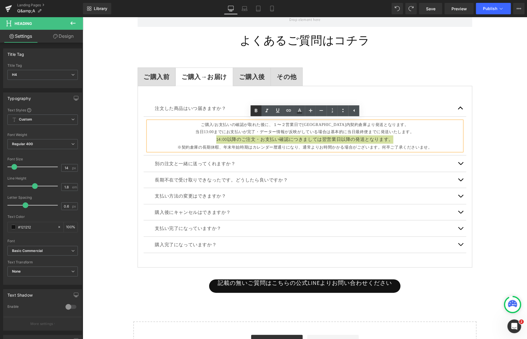
click at [254, 111] on icon at bounding box center [256, 110] width 7 height 7
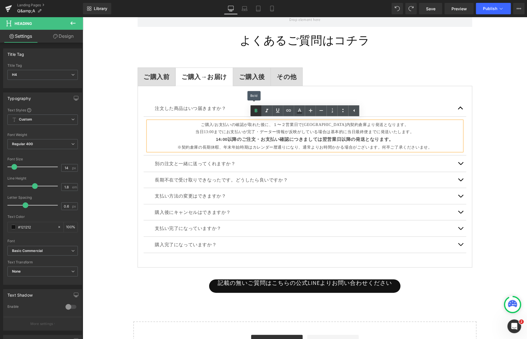
click at [255, 111] on icon at bounding box center [256, 110] width 7 height 7
click at [245, 138] on span "14:00以降のご注文・お支払い確認につきましては翌営業日以降の発送となります。" at bounding box center [305, 139] width 178 height 6
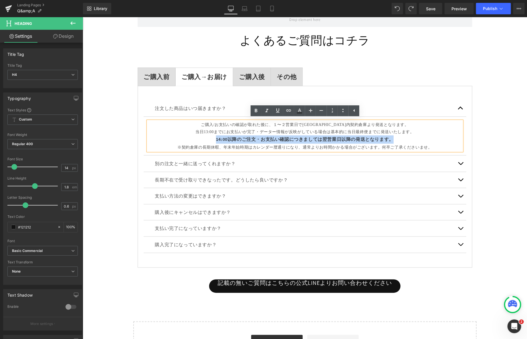
click at [245, 138] on span "14:00以降のご注文・お支払い確認につきましては翌営業日以降の発送となります。" at bounding box center [305, 139] width 178 height 6
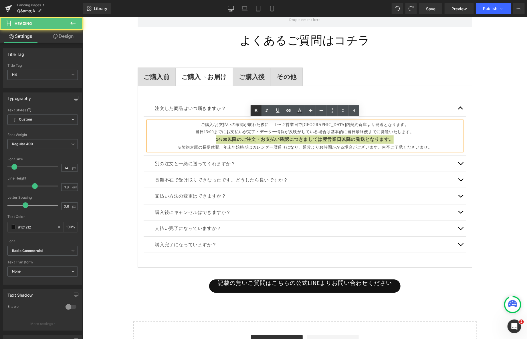
click at [257, 113] on icon at bounding box center [256, 110] width 7 height 7
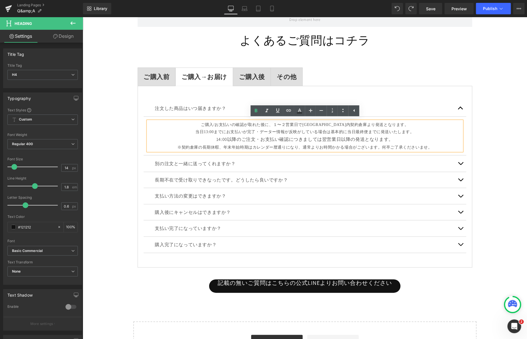
click at [233, 138] on div "14:00以降のご注文・お支払い確認につきましては翌営業日以降の発送となります。" at bounding box center [305, 139] width 314 height 8
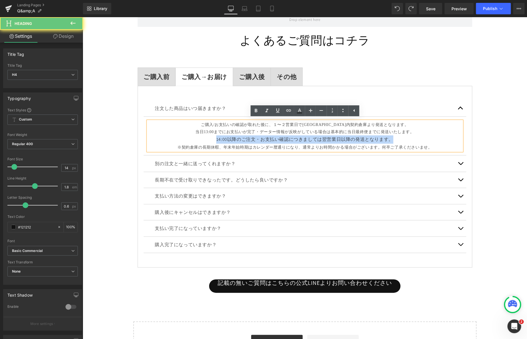
click at [233, 138] on div "14:00以降のご注文・お支払い確認につきましては翌営業日以降の発送となります。" at bounding box center [305, 139] width 314 height 8
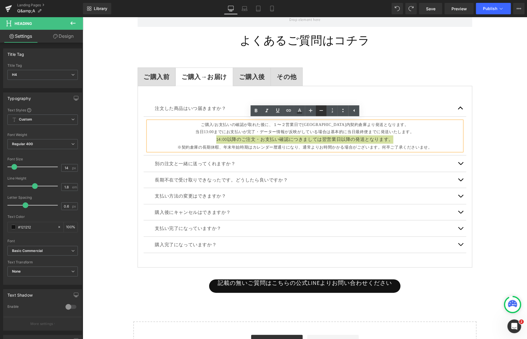
click at [320, 110] on icon at bounding box center [321, 110] width 7 height 7
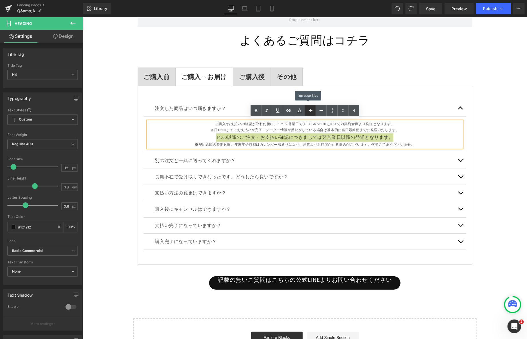
click at [308, 112] on icon at bounding box center [310, 110] width 7 height 7
type input "14"
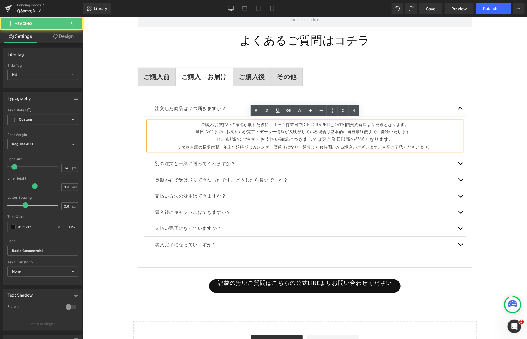
click at [219, 130] on span "ご購入/お支払いの確認が取れた後に、１〜２営業日で[GEOGRAPHIC_DATA]内契約倉庫より発送となります。 当日13:00までにお支払いが完了・データ…" at bounding box center [304, 127] width 219 height 11
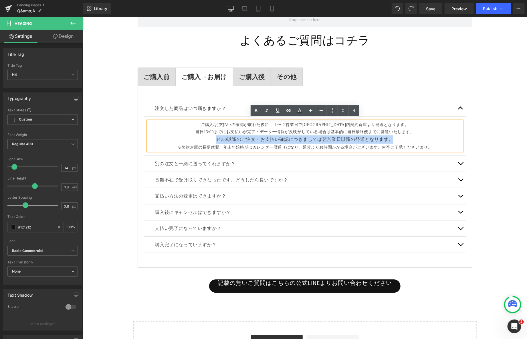
drag, startPoint x: 219, startPoint y: 137, endPoint x: 414, endPoint y: 138, distance: 194.5
click at [414, 138] on div "14:00以降のご注文・お支払い確認につきましては翌営業日以降の発送となります。" at bounding box center [305, 139] width 314 height 8
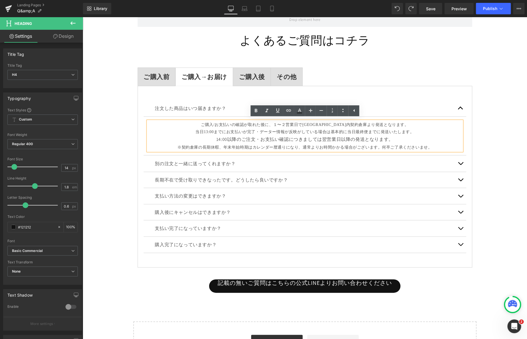
click at [350, 131] on span "ご購入/お支払いの確認が取れた後に、１〜２営業日で[GEOGRAPHIC_DATA]内契約倉庫より発送となります。 当日13:00までにお支払いが完了・データ…" at bounding box center [304, 127] width 219 height 11
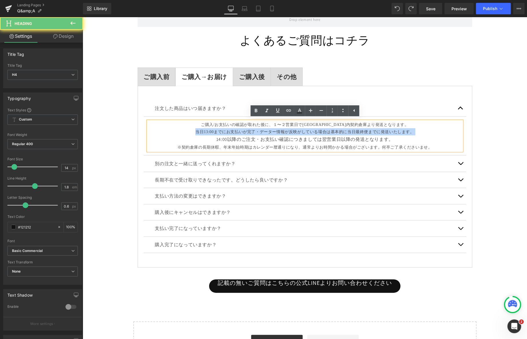
click at [350, 131] on span "ご購入/お支払いの確認が取れた後に、１〜２営業日で[GEOGRAPHIC_DATA]内契約倉庫より発送となります。 当日13:00までにお支払いが完了・データ…" at bounding box center [304, 127] width 219 height 11
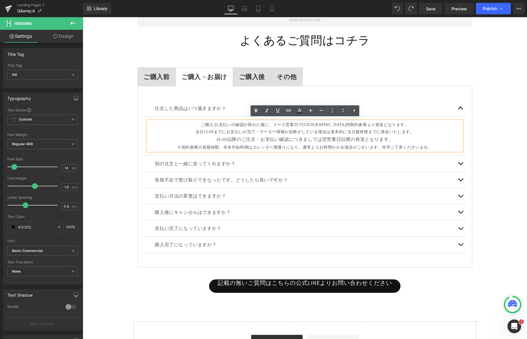
click at [403, 139] on div "14:00以降のご注文・お支払い確認につきましては翌営業日以降の発送となります。" at bounding box center [305, 139] width 314 height 8
drag, startPoint x: 353, startPoint y: 138, endPoint x: 346, endPoint y: 138, distance: 6.9
click at [346, 138] on div "14:00以降のご注文・お支払い確認につきましては翌営業日以降の発送となります。" at bounding box center [305, 139] width 314 height 8
click at [336, 138] on div "14:00以降のご注文・お支払い確認につきましては翌営業日以降の発送となります。" at bounding box center [305, 139] width 314 height 8
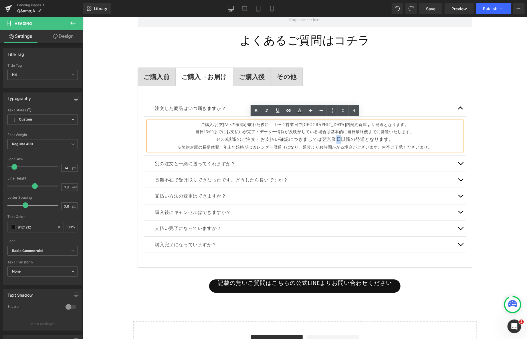
copy div "日"
click at [350, 129] on span "ご購入/お支払いの確認が取れた後に、１〜２営業日で[GEOGRAPHIC_DATA]内契約倉庫より発送となります。 当日13:00までにお支払いが完了・データ…" at bounding box center [304, 127] width 219 height 11
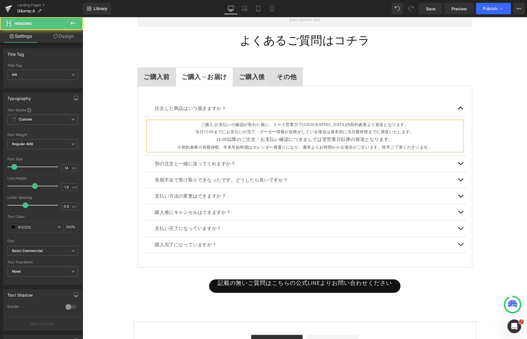
click at [352, 133] on h4 "ご購入/お支払いの確認が取れた後に、１〜２営業日で[GEOGRAPHIC_DATA]内契約倉庫より発送となります。 当日13:00までにお支払いが完了・データ…" at bounding box center [305, 128] width 314 height 14
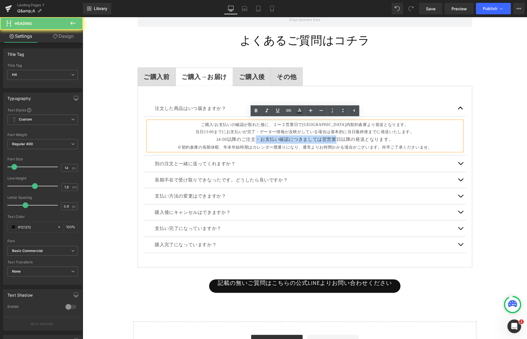
drag, startPoint x: 336, startPoint y: 138, endPoint x: 251, endPoint y: 134, distance: 84.8
click at [251, 135] on div "14:00以降のご注文・お支払い確認につきましては翌営業日以降の発送となります。" at bounding box center [305, 139] width 314 height 8
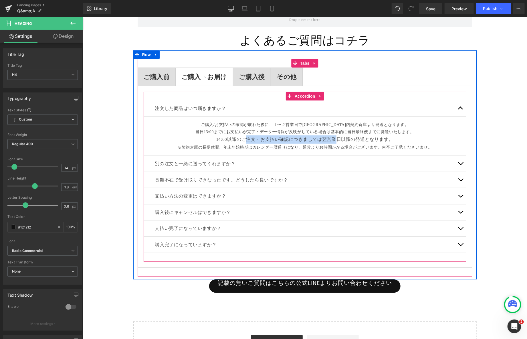
click at [210, 164] on p "別の注文と一緒に送ってくれますか？" at bounding box center [305, 163] width 300 height 7
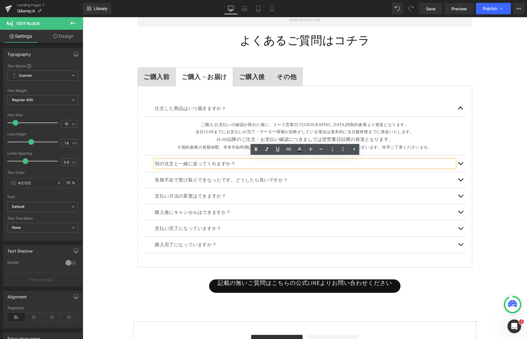
click at [204, 163] on p "別の注文と一緒に送ってくれますか？" at bounding box center [305, 163] width 300 height 7
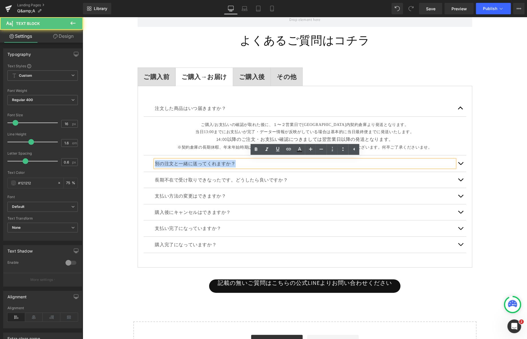
click at [204, 163] on p "別の注文と一緒に送ってくれますか？" at bounding box center [305, 163] width 300 height 7
click at [460, 163] on button "button" at bounding box center [460, 163] width 11 height 16
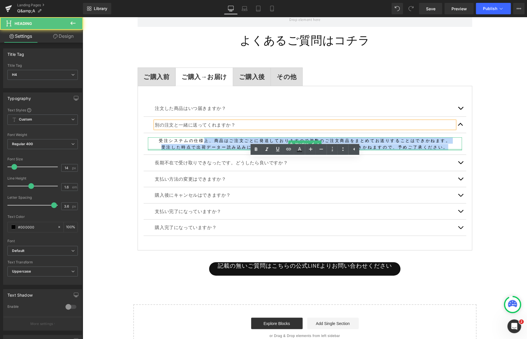
drag, startPoint x: 211, startPoint y: 142, endPoint x: 239, endPoint y: 149, distance: 28.5
click at [239, 149] on article "受注システムの仕様上、商品はご注文ごとに発送しておりますので複数のご注文商品をまとめてお送りすることはできかねます。 受注した時点で出荷データー読み込みになる…" at bounding box center [304, 144] width 323 height 22
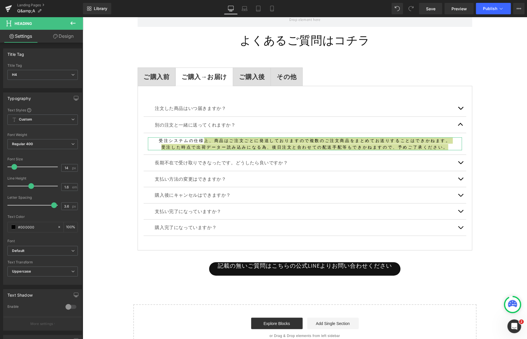
drag, startPoint x: 39, startPoint y: 228, endPoint x: -4, endPoint y: 226, distance: 43.0
click at [0, 226] on html "You are previewing how the will restyle your page. You can not edit Elements in…" at bounding box center [263, 169] width 527 height 339
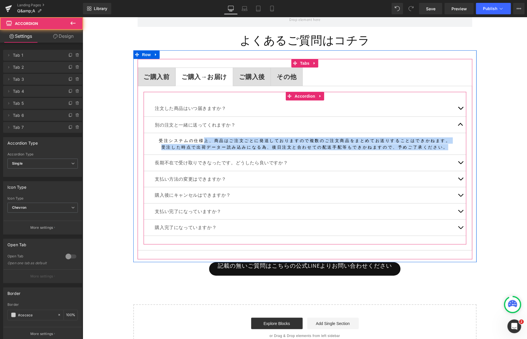
click at [297, 112] on div "注文した商品はいつ届きますか？ Text Block" at bounding box center [304, 108] width 323 height 16
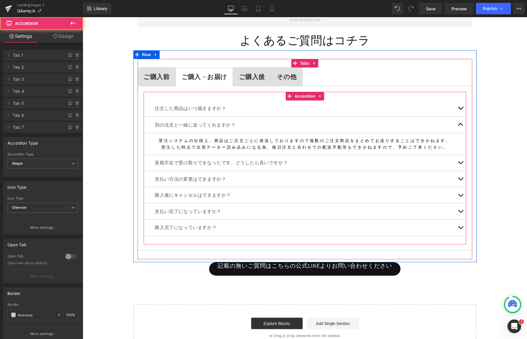
click at [270, 108] on p "注文した商品はいつ届きますか？" at bounding box center [305, 107] width 300 height 7
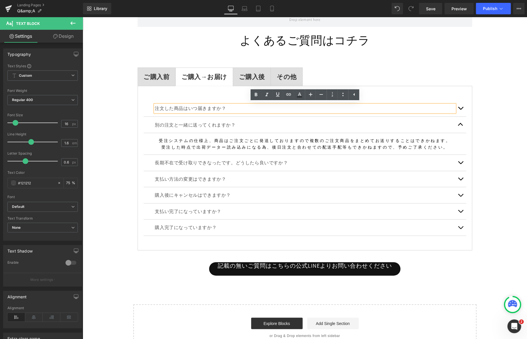
click at [459, 108] on button "button" at bounding box center [460, 108] width 11 height 16
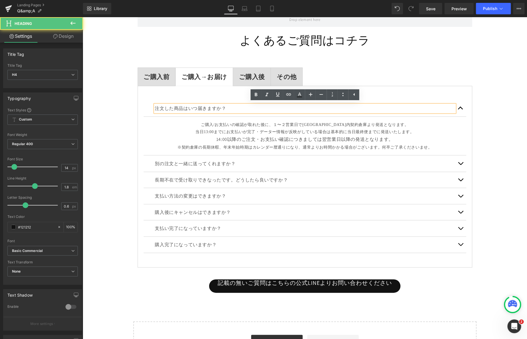
drag, startPoint x: 431, startPoint y: 148, endPoint x: 245, endPoint y: 116, distance: 188.1
click at [275, 116] on article "ご購入/お支払いの確認が取れた後に、１〜２営業日で[GEOGRAPHIC_DATA]内契約倉庫より発送となります。 当日13:00までにお支払いが完了・データ…" at bounding box center [304, 135] width 323 height 39
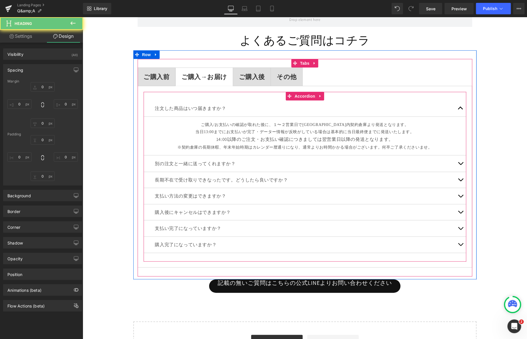
type input "0"
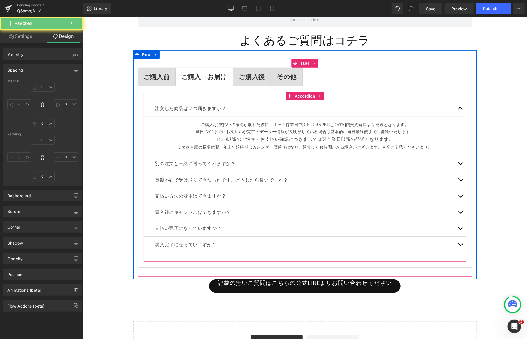
type input "0"
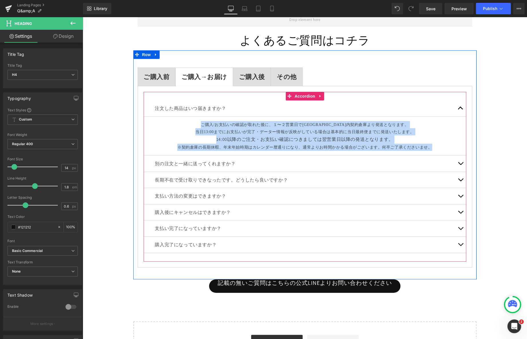
drag, startPoint x: 221, startPoint y: 123, endPoint x: 342, endPoint y: 186, distance: 136.5
click at [342, 186] on div "注文した商品はいつ届きますか？ Text Block ご購入/お支払いの確認が取れた後に、１〜２営業日で[GEOGRAPHIC_DATA]内契約倉庫より発送と…" at bounding box center [304, 176] width 323 height 152
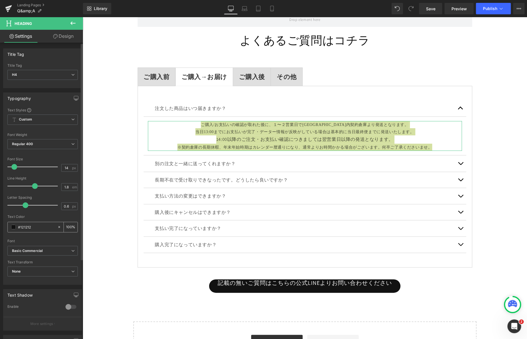
click at [57, 225] on icon at bounding box center [59, 227] width 4 height 4
type input "none"
type input "0"
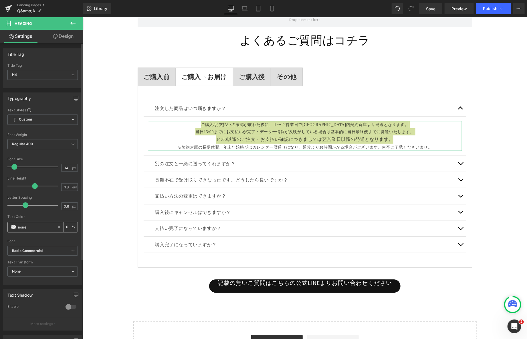
click at [25, 226] on input "none" at bounding box center [36, 227] width 37 height 6
paste input "#000000"
click at [46, 228] on input "non#000000e" at bounding box center [36, 227] width 37 height 6
drag, startPoint x: 46, startPoint y: 228, endPoint x: -4, endPoint y: 224, distance: 50.2
click at [0, 224] on html "You are previewing how the will restyle your page. You can not edit Elements in…" at bounding box center [263, 169] width 527 height 339
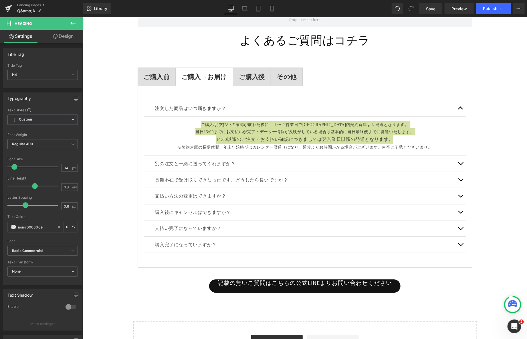
paste input "#000000"
type input "#000000"
type input "100"
type input "#000000"
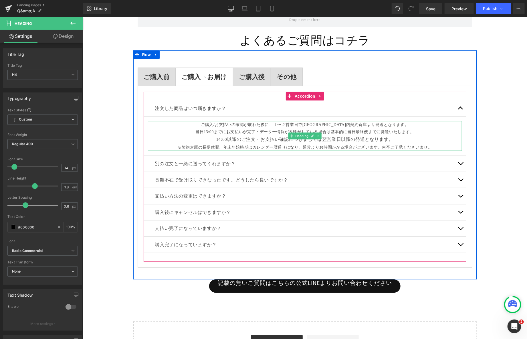
click at [166, 145] on h4 "※契約倉庫の長期休暇、年末年始時期はカレンダー暦通りになり、通常よりお時間かかる場合がございます。何卒ご了承くださいませ。" at bounding box center [305, 146] width 314 height 7
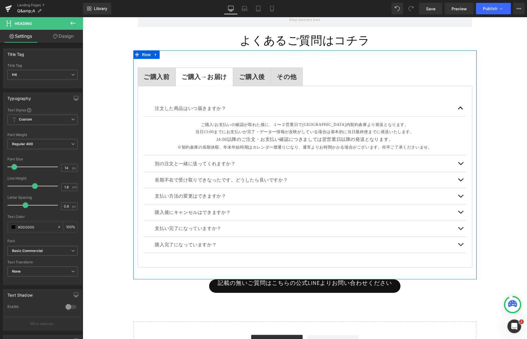
click at [168, 135] on div "14:00以降のご注文・お支払い確認につきましては翌営業日以降の発送となります。" at bounding box center [305, 139] width 314 height 8
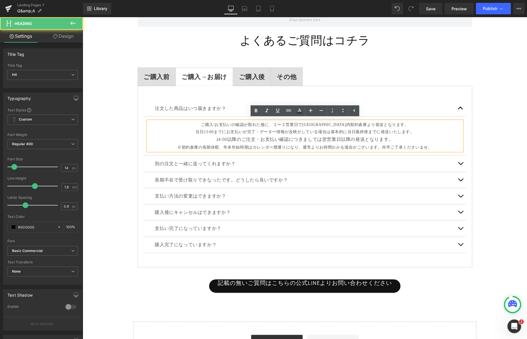
click at [211, 129] on span "ご購入/お支払いの確認が取れた後に、１〜２営業日で[GEOGRAPHIC_DATA]内契約倉庫より発送となります。 当日13:00までにお支払いが完了・データ…" at bounding box center [304, 127] width 219 height 11
click at [110, 130] on div "Row よくあるご質問はコチラ Heading ご購入前 Text Block ご購入→お届け Text Block ご購入後 Text Block その他 …" at bounding box center [304, 186] width 444 height 364
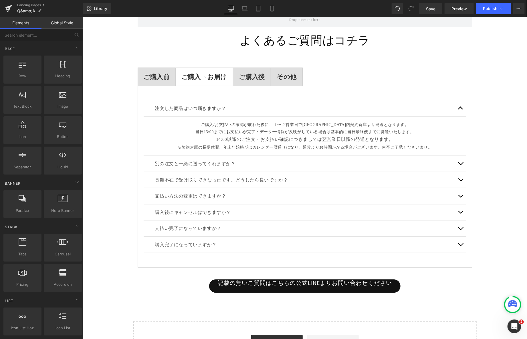
click at [280, 135] on div "14:00以降のご注文・お支払い確認につきましては翌営業日以降の発送となります。" at bounding box center [305, 139] width 314 height 8
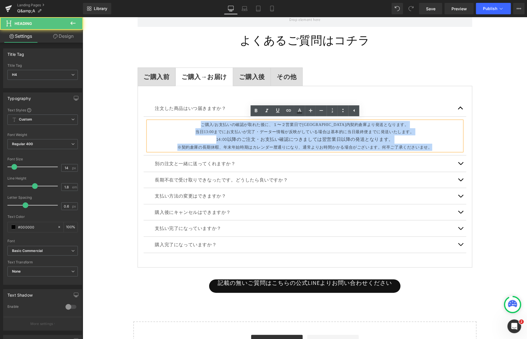
drag, startPoint x: 220, startPoint y: 123, endPoint x: 485, endPoint y: 208, distance: 277.8
click at [485, 208] on div "Row よくあるご質問はコチラ Heading ご購入前 Text Block ご購入→お届け Text Block ご購入後 Text Block その他 …" at bounding box center [304, 186] width 444 height 364
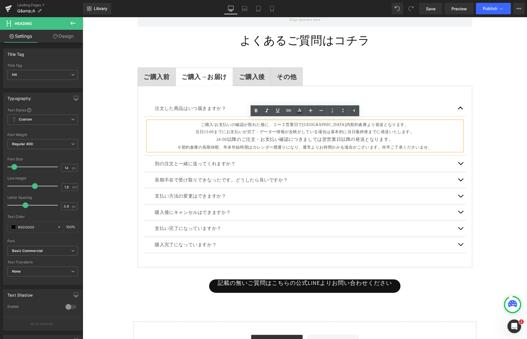
click at [499, 180] on div "Row よくあるご質問はコチラ Heading ご購入前 Text Block ご購入→お届け Text Block ご購入後 Text Block その他 …" at bounding box center [304, 186] width 444 height 364
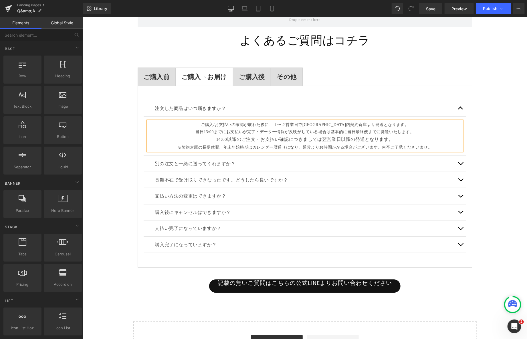
click at [499, 180] on div "Row よくあるご質問はコチラ Heading ご購入前 Text Block ご購入→お届け Text Block ご購入後 Text Block その他 …" at bounding box center [304, 186] width 444 height 364
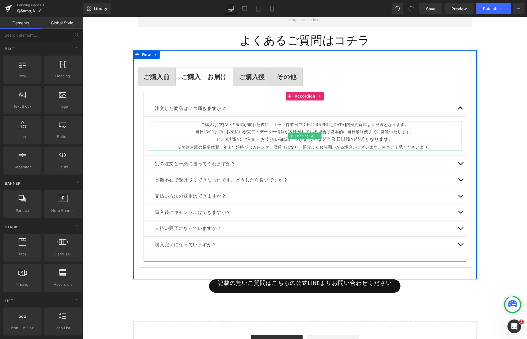
click at [376, 139] on div "14:00以降のご注文・お支払い確認につきましては翌営業日以降の発送となります。" at bounding box center [305, 139] width 314 height 8
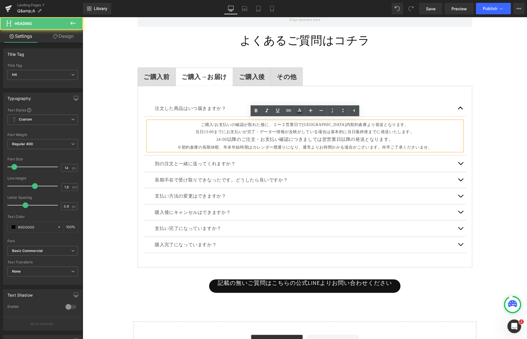
click at [376, 139] on div "14:00以降のご注文・お支払い確認につきましては翌営業日以降の発送となります。" at bounding box center [305, 139] width 314 height 8
click at [375, 135] on div "14:00以降のご注文・お支払い確認につきましては翌営業日以降の発送となります。" at bounding box center [305, 139] width 314 height 8
click at [371, 144] on h4 "※契約倉庫の長期休暇、年末年始時期はカレンダー暦通りになり、通常よりお時間かかる場合がございます。何卒ご了承くださいませ。" at bounding box center [305, 146] width 314 height 7
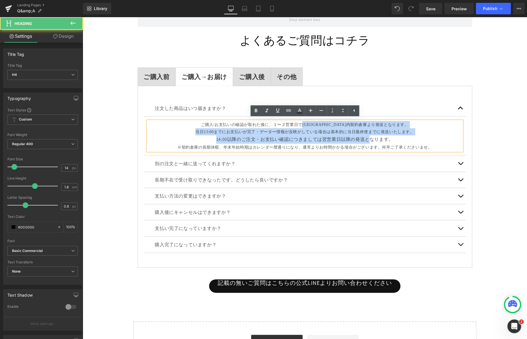
drag, startPoint x: 369, startPoint y: 139, endPoint x: 314, endPoint y: 125, distance: 56.6
click at [314, 125] on div "ご購入/お支払いの確認が取れた後に、１〜２営業日で[GEOGRAPHIC_DATA]内契約倉庫より発送となります。 当日13:00までにお支払いが完了・データ…" at bounding box center [305, 136] width 314 height 30
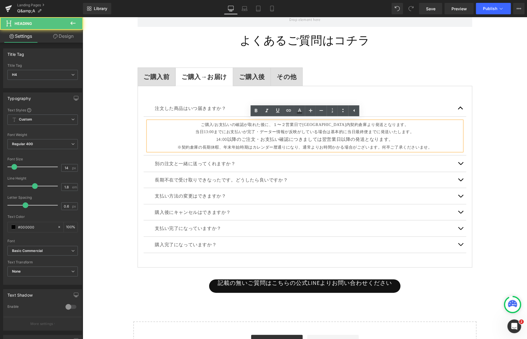
click at [286, 139] on div "14:00以降のご注文・お支払い確認につきましては翌営業日以降の発送となります。" at bounding box center [305, 139] width 314 height 8
click at [261, 124] on span "ご購入/お支払いの確認が取れた後に、１〜２営業日で[GEOGRAPHIC_DATA]内契約倉庫より発送となります。 当日13:00までにお支払いが完了・データ…" at bounding box center [304, 127] width 219 height 11
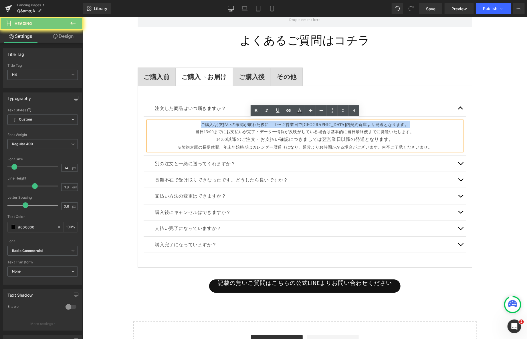
click at [261, 124] on span "ご購入/お支払いの確認が取れた後に、１〜２営業日で[GEOGRAPHIC_DATA]内契約倉庫より発送となります。 当日13:00までにお支払いが完了・データ…" at bounding box center [304, 127] width 219 height 11
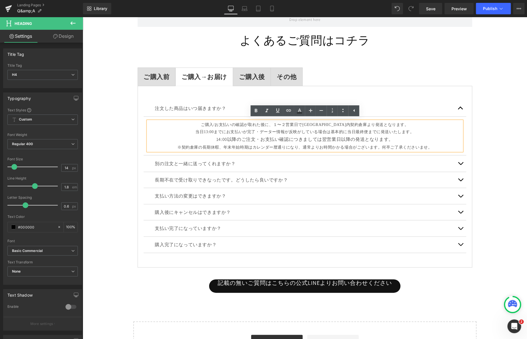
click at [259, 139] on div "14:00以降のご注文・お支払い確認につきましては翌営業日以降の発送となります。" at bounding box center [305, 139] width 314 height 8
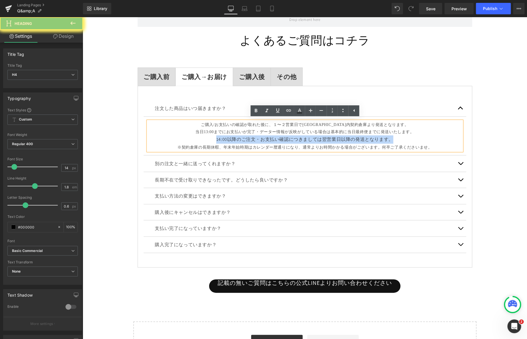
click at [259, 139] on div "14:00以降のご注文・お支払い確認につきましては翌営業日以降の発送となります。" at bounding box center [305, 139] width 314 height 8
click at [166, 80] on div "ご購入前 Text Block" at bounding box center [156, 77] width 26 height 10
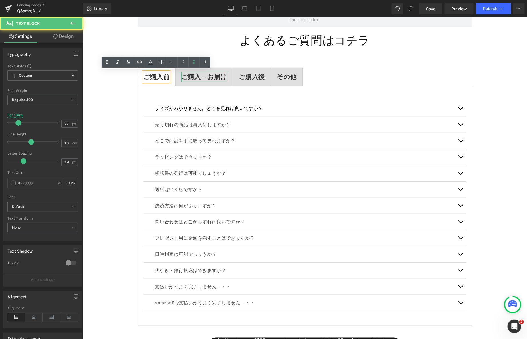
click at [203, 77] on strong "ご購入→お届け" at bounding box center [204, 76] width 46 height 8
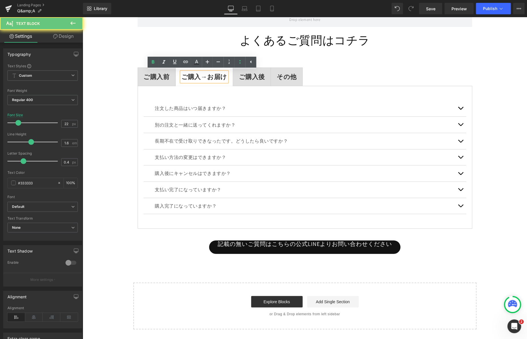
click at [239, 73] on strong "ご購入後" at bounding box center [252, 76] width 26 height 8
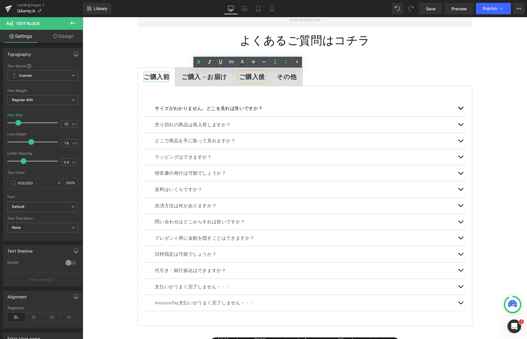
click at [154, 73] on strong "ご購入前" at bounding box center [156, 76] width 26 height 8
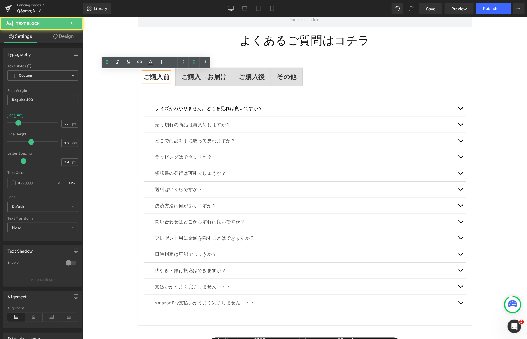
click at [196, 74] on strong "ご購入→お届け" at bounding box center [204, 76] width 46 height 8
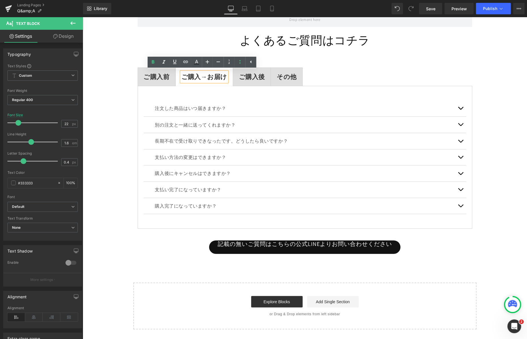
click at [247, 82] on span "ご購入後 Text Block" at bounding box center [251, 77] width 37 height 18
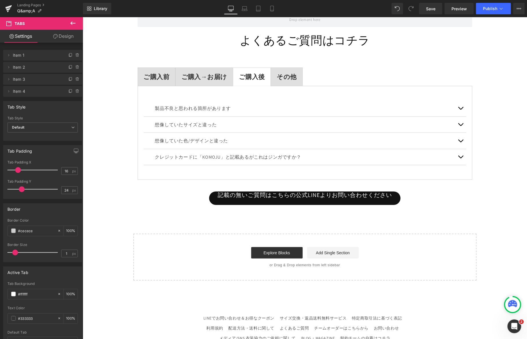
click at [213, 81] on span "ご購入→お届け Text Block" at bounding box center [203, 77] width 57 height 18
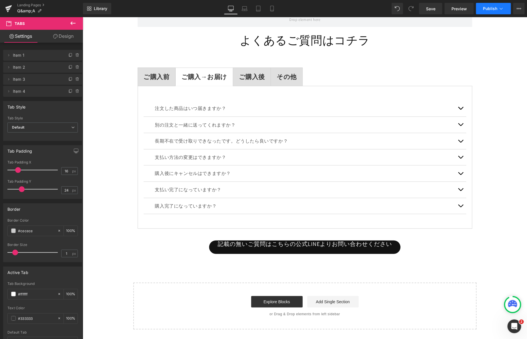
click at [488, 4] on button "Publish" at bounding box center [493, 8] width 35 height 11
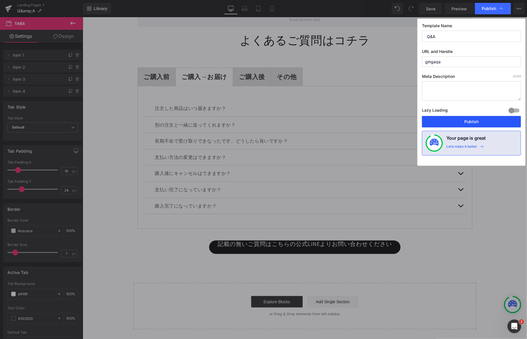
click at [450, 119] on button "Publish" at bounding box center [471, 121] width 99 height 11
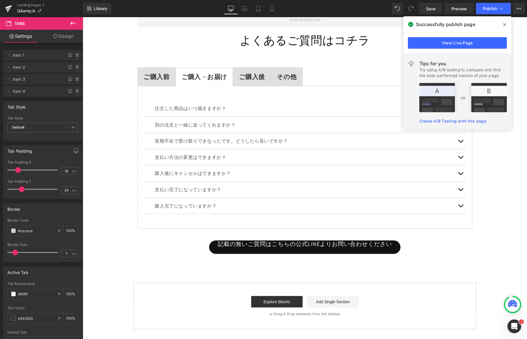
click at [503, 27] on span at bounding box center [504, 24] width 9 height 9
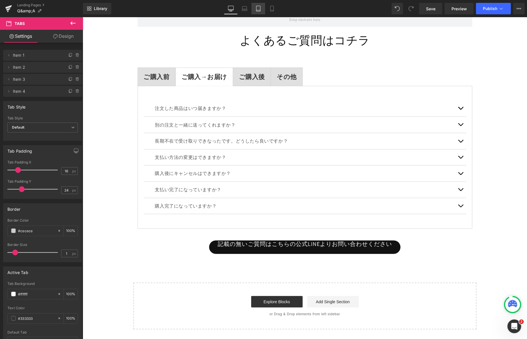
click at [264, 8] on link "Tablet" at bounding box center [258, 8] width 14 height 11
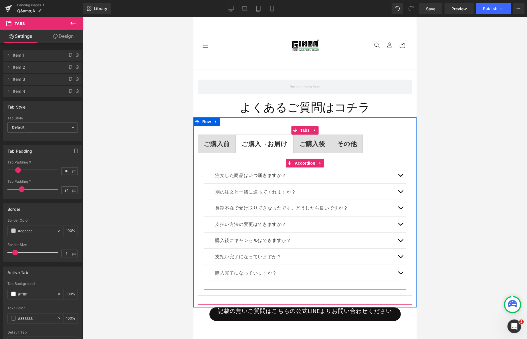
click at [400, 176] on button "button" at bounding box center [399, 175] width 11 height 16
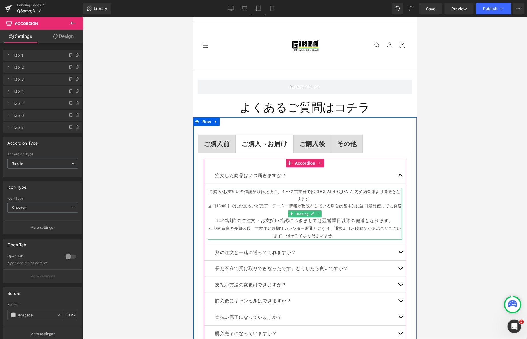
click at [332, 227] on h4 "※契約倉庫の長期休暇、年末年始時期はカレンダー暦通りになり、通常よりお時間かかる場合がございます。何卒ご了承くださいませ。" at bounding box center [305, 232] width 194 height 14
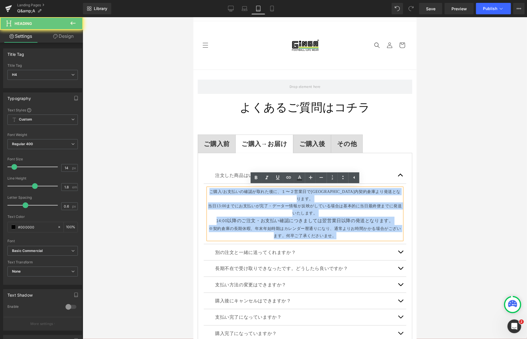
drag, startPoint x: 332, startPoint y: 227, endPoint x: 205, endPoint y: 189, distance: 132.4
click at [205, 189] on article "ご購入/お支払いの確認が取れた後に、１〜２営業日で[GEOGRAPHIC_DATA]内契約倉庫より発送となります。 当日13:00までにお支払いが完了・データ…" at bounding box center [304, 213] width 203 height 60
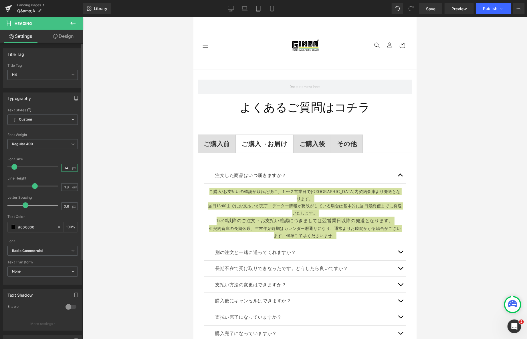
click at [69, 168] on input "14" at bounding box center [67, 167] width 10 height 7
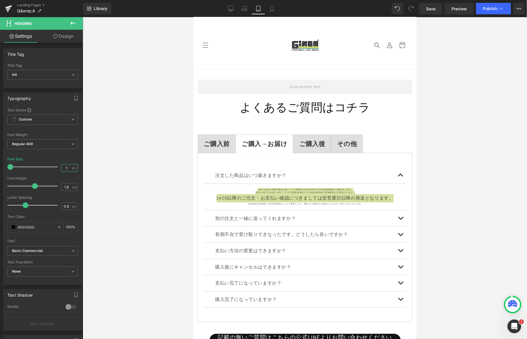
type input "6"
type input "14"
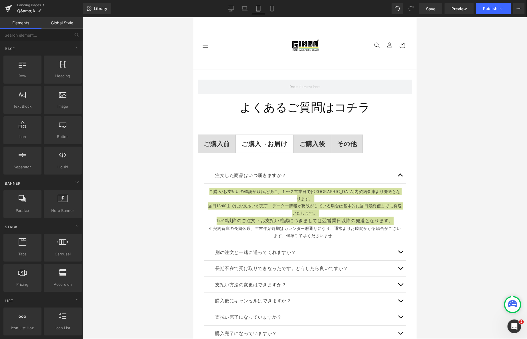
click at [130, 185] on div at bounding box center [305, 178] width 444 height 322
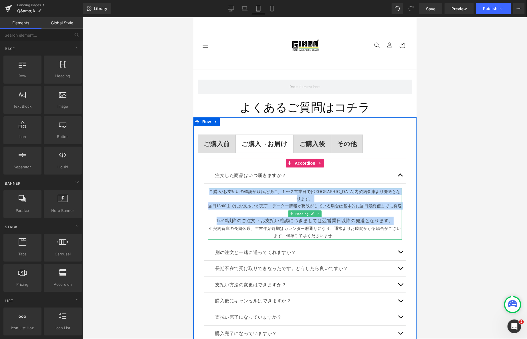
click at [320, 226] on span "※契約倉庫の長期休暇、年末年始時期はカレンダー暦通りになり、通常よりお時間かかる場合がございます。何卒ご了承くださいませ。" at bounding box center [305, 231] width 192 height 11
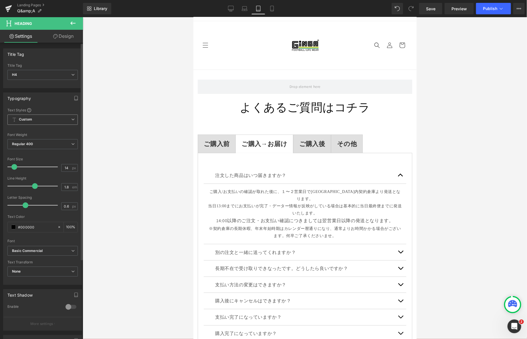
click at [60, 121] on span "Custom Setup Global Style" at bounding box center [42, 119] width 70 height 10
click at [31, 129] on li "Custom" at bounding box center [41, 131] width 68 height 10
click at [488, 9] on span "Publish" at bounding box center [490, 8] width 14 height 5
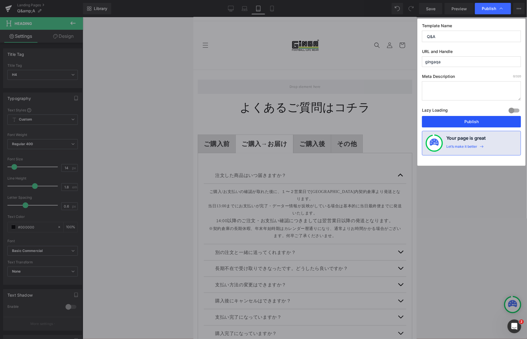
click at [461, 122] on button "Publish" at bounding box center [471, 121] width 99 height 11
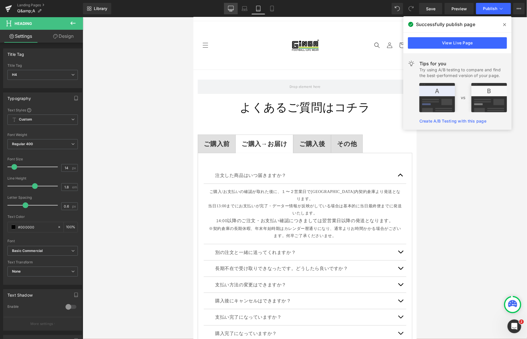
click at [233, 9] on icon at bounding box center [230, 9] width 5 height 0
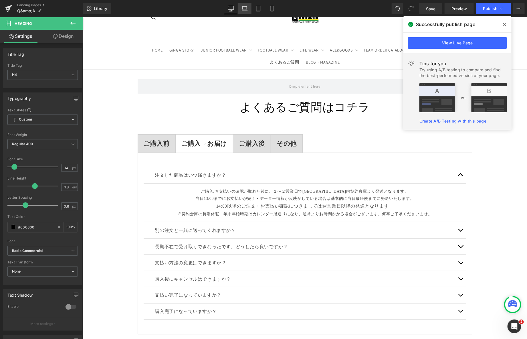
click at [243, 12] on link "Laptop" at bounding box center [245, 8] width 14 height 11
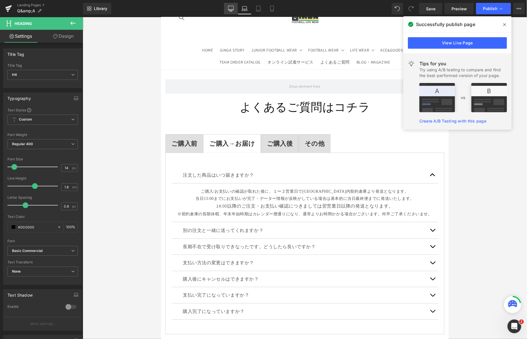
click at [231, 9] on icon at bounding box center [230, 9] width 5 height 0
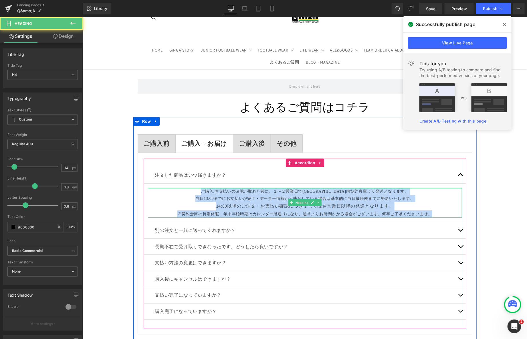
drag, startPoint x: 432, startPoint y: 213, endPoint x: 181, endPoint y: 187, distance: 252.7
click at [181, 187] on div "ご購入/お支払いの確認が取れた後に、１〜２営業日で[GEOGRAPHIC_DATA]内契約倉庫より発送となります。 当日13:00までにお支払いが完了・データ…" at bounding box center [305, 202] width 314 height 30
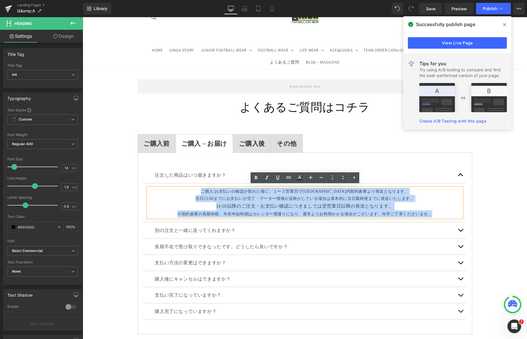
click at [307, 198] on span "ご購入/お支払いの確認が取れた後に、１〜２営業日で[GEOGRAPHIC_DATA]内契約倉庫より発送となります。 当日13:00までにお支払いが完了・データ…" at bounding box center [304, 194] width 219 height 11
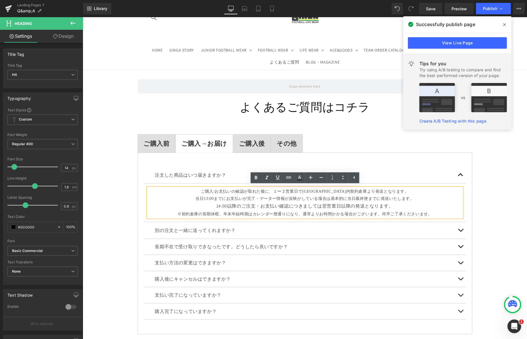
click at [407, 196] on span "ご購入/お支払いの確認が取れた後に、１〜２営業日で[GEOGRAPHIC_DATA]内契約倉庫より発送となります。 当日13:00までにお支払いが完了・データ…" at bounding box center [304, 194] width 219 height 11
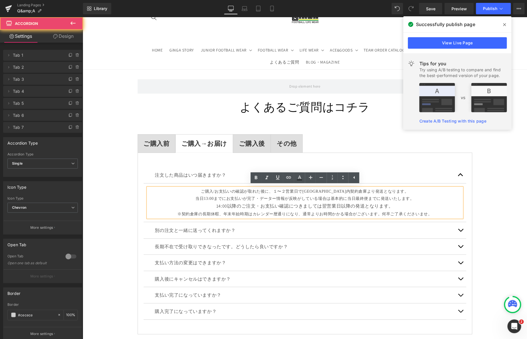
click at [404, 182] on div "注文した商品はいつ届きますか？ Text Block" at bounding box center [304, 175] width 323 height 16
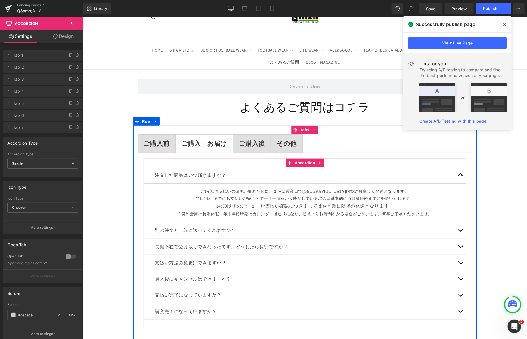
click at [402, 186] on article "ご購入/お支払いの確認が取れた後に、１〜２営業日で[GEOGRAPHIC_DATA]内契約倉庫より発送となります。 当日13:00までにお支払いが完了・データ…" at bounding box center [304, 202] width 323 height 39
click at [399, 191] on h4 "ご購入/お支払いの確認が取れた後に、１〜２営業日で[GEOGRAPHIC_DATA]内契約倉庫より発送となります。 当日13:00までにお支払いが完了・データ…" at bounding box center [305, 194] width 314 height 14
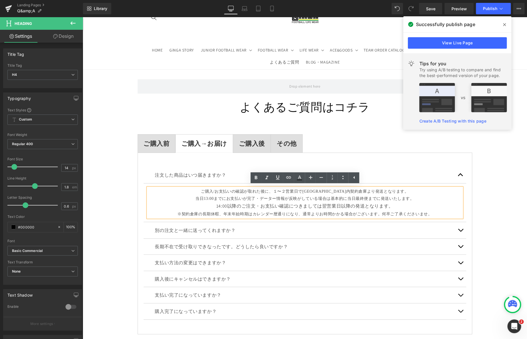
click at [397, 187] on div "ご購入/お支払いの確認が取れた後に、１〜２営業日で[GEOGRAPHIC_DATA]内契約倉庫より発送となります。 当日13:00までにお支払いが完了・データ…" at bounding box center [305, 202] width 314 height 30
click at [480, 197] on div "Row よくあるご質問はコチラ Heading ご購入前 Text Block ご購入→お届け Text Block ご購入後 Text Block その他 …" at bounding box center [304, 252] width 444 height 364
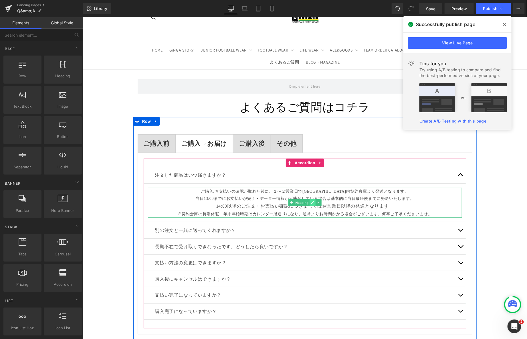
click at [312, 201] on icon at bounding box center [312, 202] width 3 height 3
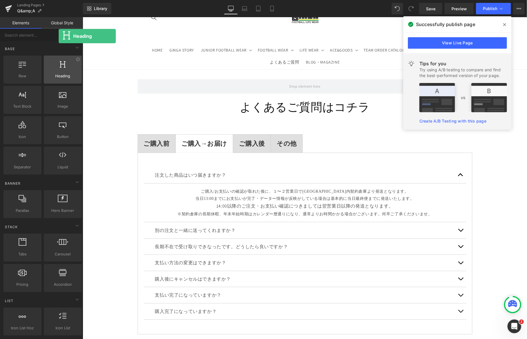
click at [59, 72] on div at bounding box center [62, 66] width 35 height 13
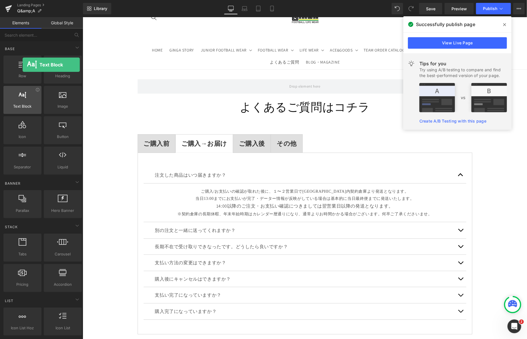
click at [23, 100] on div at bounding box center [22, 96] width 35 height 13
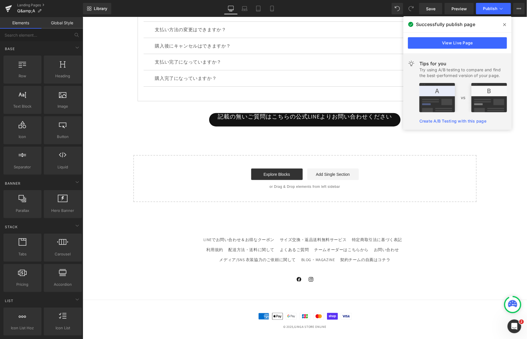
scroll to position [190, 0]
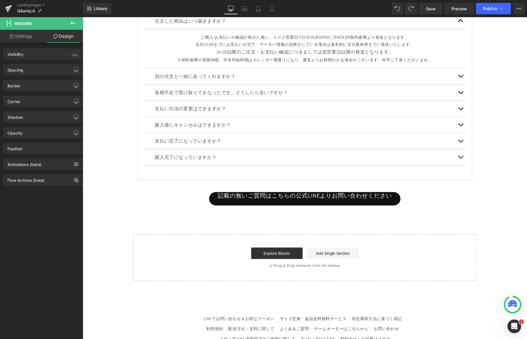
scroll to position [166, 0]
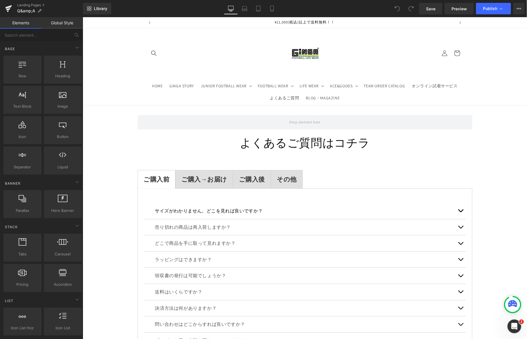
click at [213, 181] on strong "ご購入→お届け" at bounding box center [204, 179] width 46 height 8
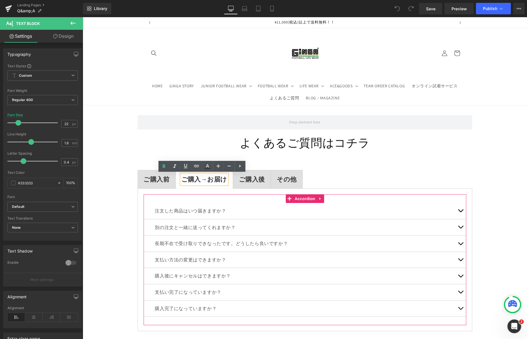
click at [457, 210] on button "button" at bounding box center [460, 211] width 11 height 16
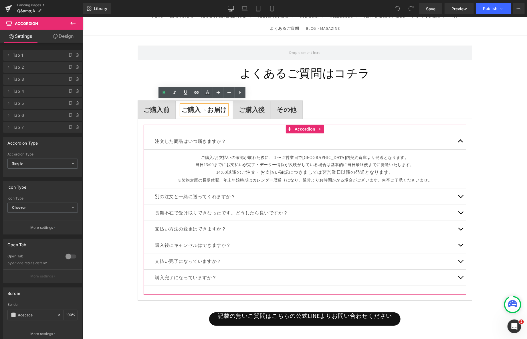
scroll to position [107, 0]
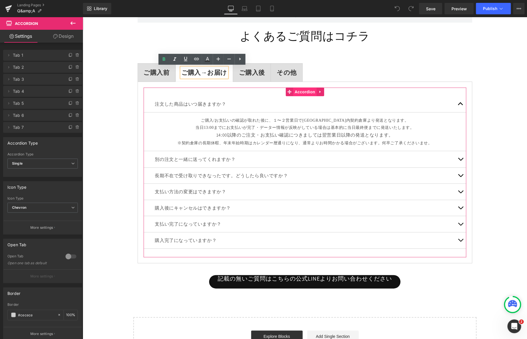
click at [308, 92] on span "Accordion" at bounding box center [304, 91] width 23 height 9
click at [308, 92] on span "Accordion" at bounding box center [304, 92] width 23 height 9
click at [269, 116] on div "ご購入/お支払いの確認が取れた後に、１〜２営業日で[GEOGRAPHIC_DATA]内契約倉庫より発送となります。 当日13:00までにお支払いが完了・データ…" at bounding box center [305, 131] width 314 height 30
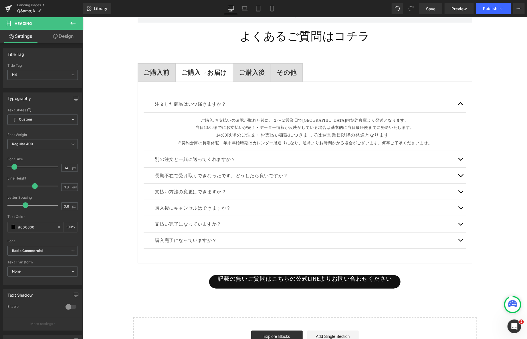
click at [60, 38] on link "Design" at bounding box center [63, 36] width 41 height 13
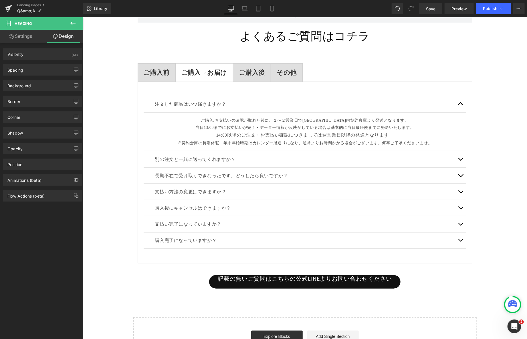
click at [33, 39] on link "Settings" at bounding box center [20, 36] width 41 height 13
type input "100"
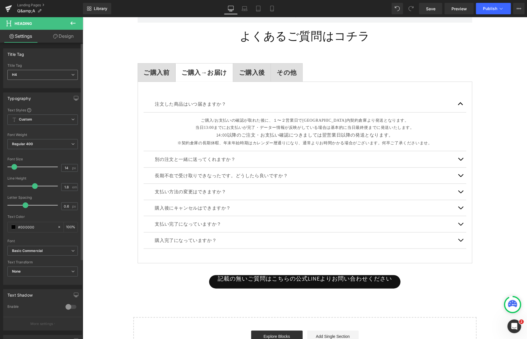
click at [71, 76] on icon at bounding box center [72, 74] width 3 height 3
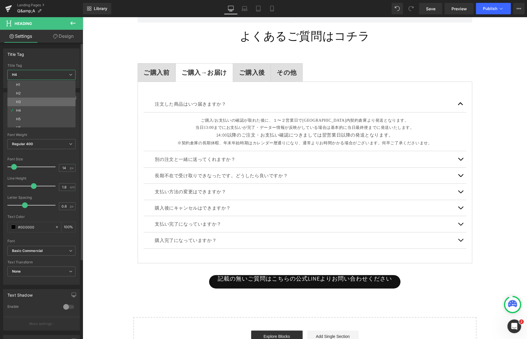
click at [20, 101] on div "H3" at bounding box center [18, 102] width 5 height 4
type input "18"
type input "#121212"
type input "100"
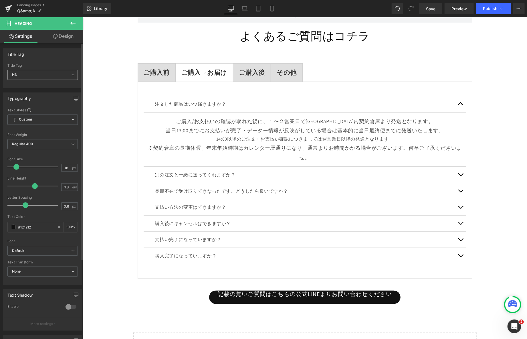
click at [71, 71] on span "H3" at bounding box center [42, 75] width 70 height 10
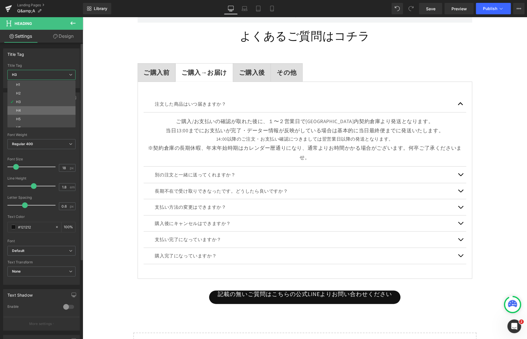
click at [29, 108] on li "H4" at bounding box center [42, 110] width 71 height 9
type input "14"
type input "#000000"
type input "100"
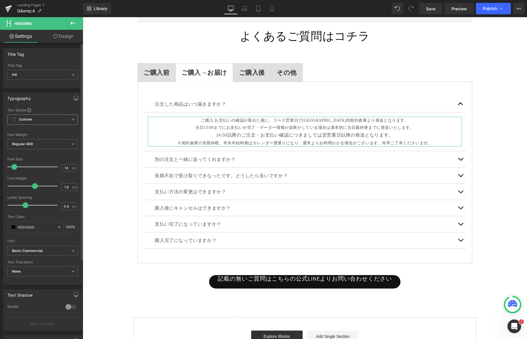
click at [71, 118] on icon at bounding box center [72, 119] width 3 height 3
click at [71, 118] on icon at bounding box center [70, 119] width 3 height 3
click at [30, 110] on span at bounding box center [29, 110] width 4 height 4
click at [74, 122] on span "Custom Setup Global Style" at bounding box center [42, 119] width 70 height 10
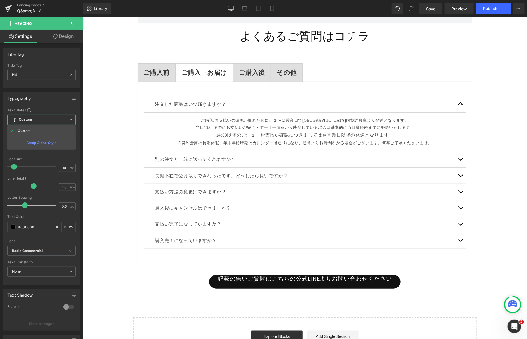
click at [85, 130] on body "コンテンツに進む ¥11,000(税込)以上で送料無料！！ サイズ感・在庫などの相談は公式LINEから深夜問わず気軽にどうぞ！ LINE登録で初回10％OFF…" at bounding box center [304, 206] width 444 height 592
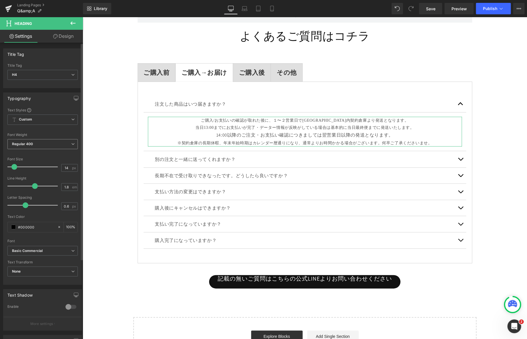
click at [71, 142] on icon at bounding box center [72, 143] width 3 height 3
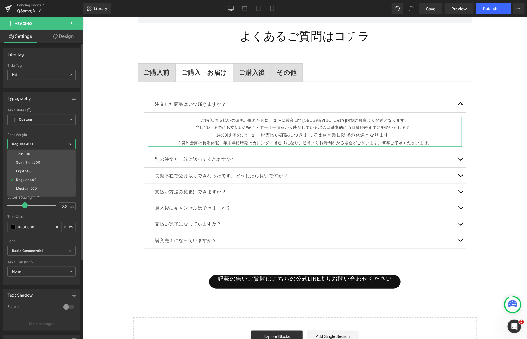
click at [71, 142] on icon at bounding box center [70, 143] width 3 height 3
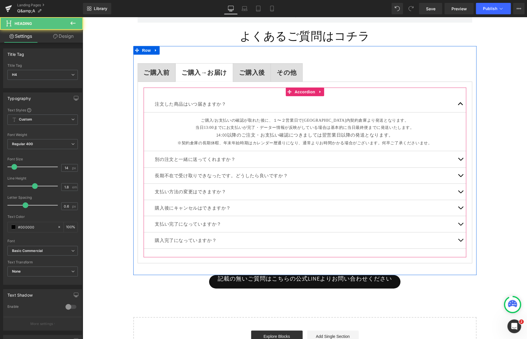
click at [228, 142] on span "※契約倉庫の長期休暇、年末年始時期はカレンダー暦通りになり、通常よりお時間かかる場合がございます。何卒ご了承くださいませ。" at bounding box center [304, 142] width 255 height 4
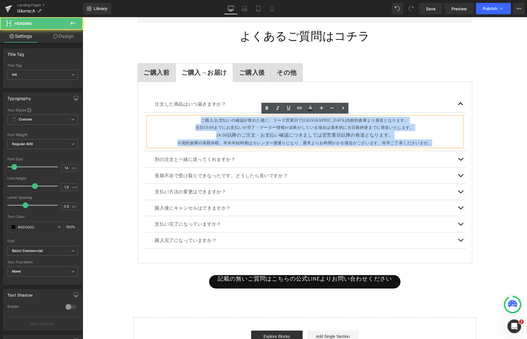
drag, startPoint x: 218, startPoint y: 120, endPoint x: 459, endPoint y: 144, distance: 242.4
click at [459, 144] on div "ご購入/お支払いの確認が取れた後に、１〜２営業日で[GEOGRAPHIC_DATA]内契約倉庫より発送となります。 当日13:00までにお支払いが完了・データ…" at bounding box center [305, 131] width 314 height 30
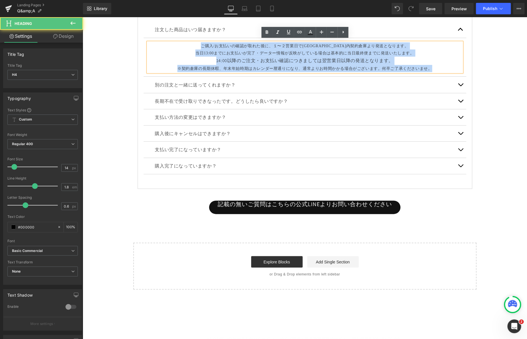
scroll to position [183, 0]
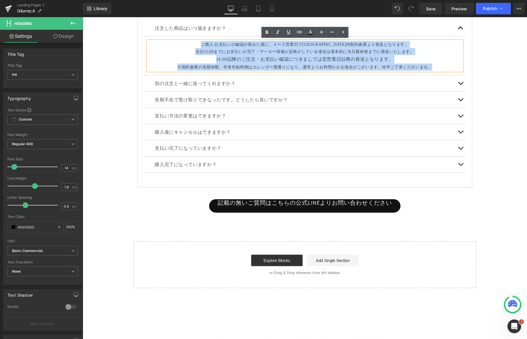
click at [336, 57] on div "14:00以降のご注文・お支払い確認につきましては翌営業日以降の発送となります。" at bounding box center [305, 59] width 314 height 8
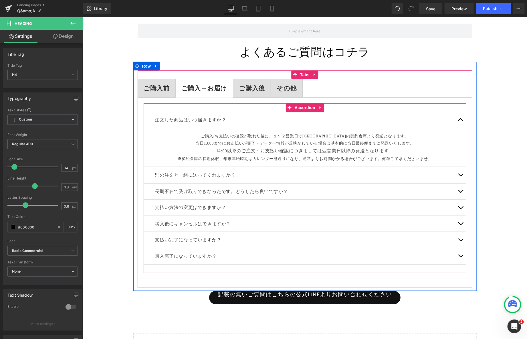
scroll to position [80, 0]
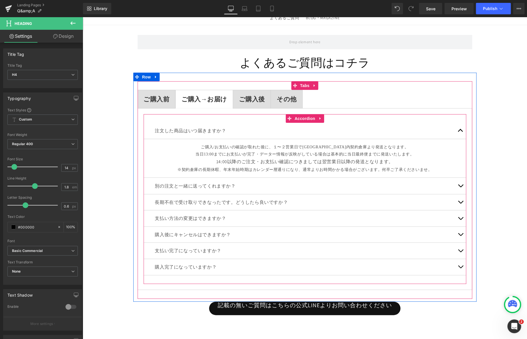
click at [285, 185] on p "別の注文と一緒に送ってくれますか？" at bounding box center [305, 185] width 300 height 7
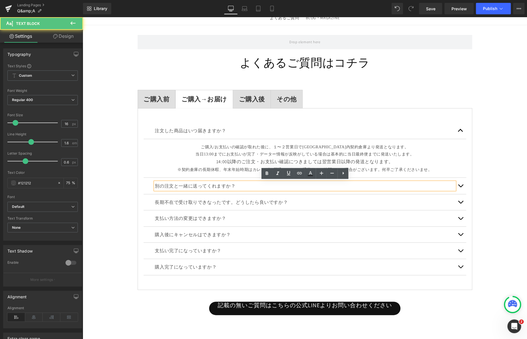
click at [459, 183] on button "button" at bounding box center [460, 185] width 11 height 16
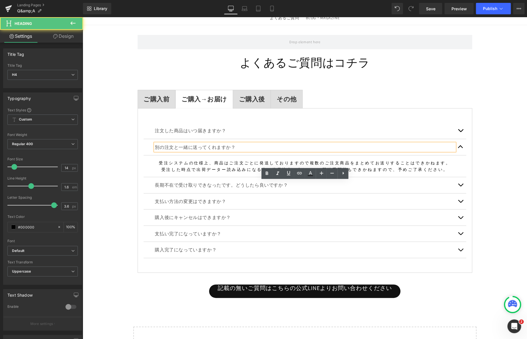
click at [442, 168] on h4 "受注した時点で出荷データー読み込みになる為、後日注文と合わせての配送手配等もできかねますので、予めご了承ください。" at bounding box center [305, 169] width 314 height 6
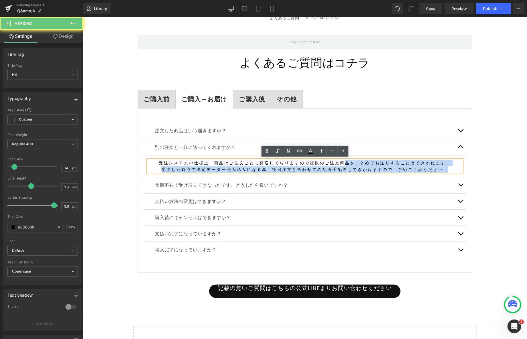
drag, startPoint x: 442, startPoint y: 168, endPoint x: 343, endPoint y: 164, distance: 98.8
click at [343, 164] on div "受注システムの仕様上、商品はご注文ごとに発送しておりますので複数のご注文商品をまとめてお送りすることはできかねます。 受注した時点で出荷データー読み込みになる…" at bounding box center [305, 165] width 314 height 13
copy div "品をまとめてお送りすることはできかねます。 受注した時点で出荷データー読み込みになる為、後日注文と合わせての配送手配等もできかねますので、予めご了承ください。"
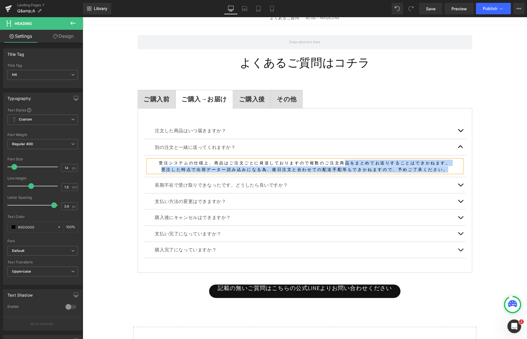
click at [369, 133] on div "注文した商品はいつ届きますか？ Text Block" at bounding box center [304, 130] width 323 height 16
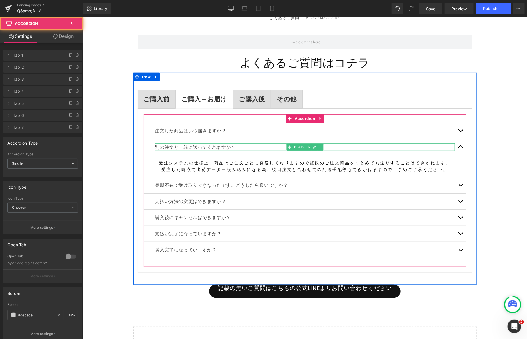
click at [452, 148] on p "別の注文と一緒に送ってくれますか？" at bounding box center [305, 146] width 300 height 7
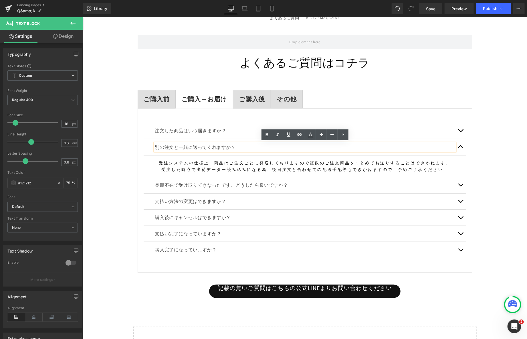
click at [461, 146] on button "button" at bounding box center [460, 147] width 11 height 16
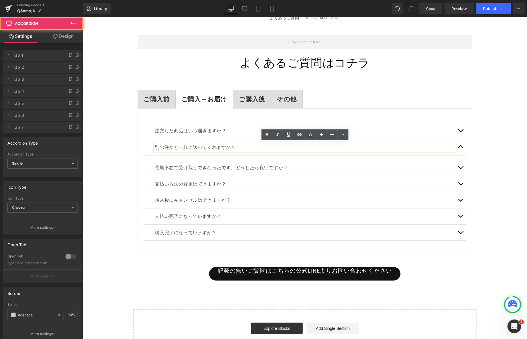
click at [460, 132] on span "button" at bounding box center [460, 132] width 0 height 0
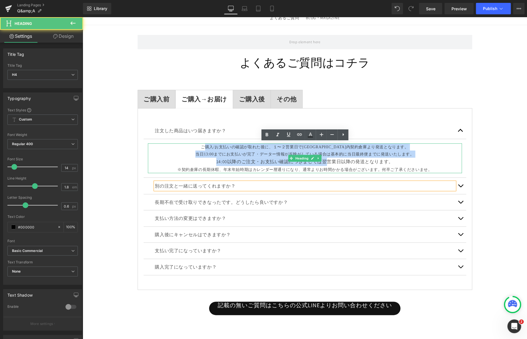
drag, startPoint x: 224, startPoint y: 146, endPoint x: 336, endPoint y: 160, distance: 112.3
click at [334, 160] on div "ご購入/お支払いの確認が取れた後に、１〜２営業日で[GEOGRAPHIC_DATA]内契約倉庫より発送となります。 当日13:00までにお支払いが完了・データ…" at bounding box center [305, 158] width 314 height 30
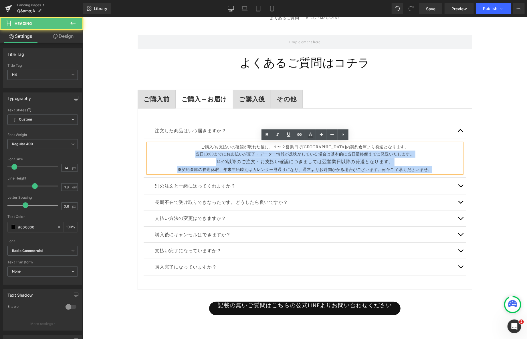
drag, startPoint x: 423, startPoint y: 169, endPoint x: 190, endPoint y: 151, distance: 234.4
click at [190, 152] on div "ご購入/お支払いの確認が取れた後に、１〜２営業日で[GEOGRAPHIC_DATA]内契約倉庫より発送となります。 当日13:00までにお支払いが完了・データ…" at bounding box center [305, 158] width 314 height 30
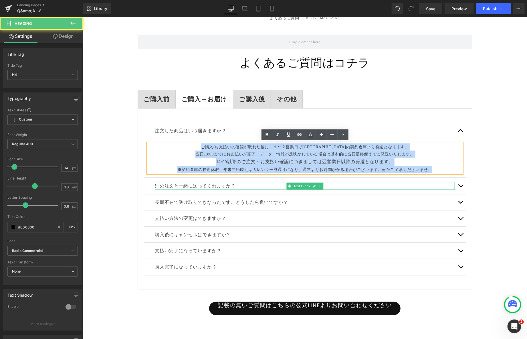
drag, startPoint x: 221, startPoint y: 147, endPoint x: 257, endPoint y: 183, distance: 51.0
click at [257, 183] on div "注文した商品はいつ届きますか？ Text Block ご購入/お支払いの確認が取れた後に、１〜２営業日で関東県内契約倉庫より発送となります。 当日13:00ま…" at bounding box center [304, 198] width 323 height 152
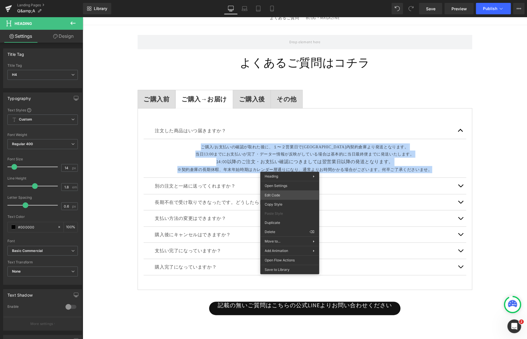
click at [273, 0] on div "Accordion You are previewing how the will restyle your page. You can not edit E…" at bounding box center [263, 0] width 527 height 0
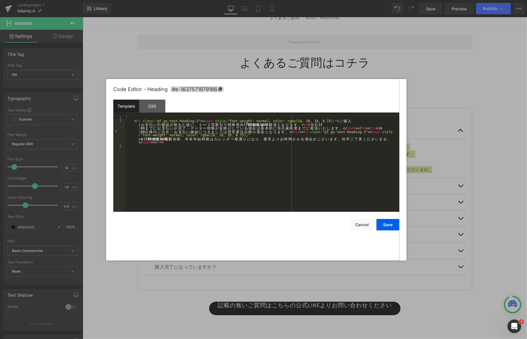
click at [345, 227] on div "Save Cancel" at bounding box center [256, 221] width 286 height 19
click at [363, 131] on div "< h4 class = "gf_gs-text-heading-2" > < span style = "font-weight: normal; colo…" at bounding box center [262, 167] width 274 height 104
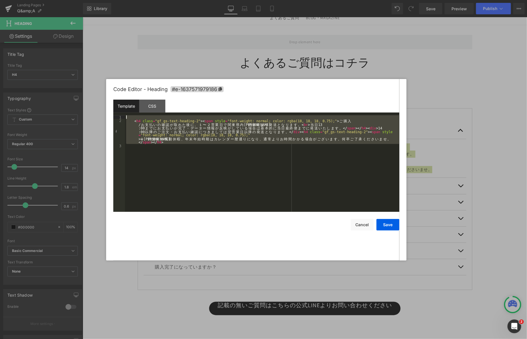
drag, startPoint x: 170, startPoint y: 152, endPoint x: 125, endPoint y: 114, distance: 59.6
click at [125, 114] on div "Template CSS 1 2 3 < h4 class = "gf_gs-text-heading-2" > < span style = "font-w…" at bounding box center [256, 156] width 286 height 112
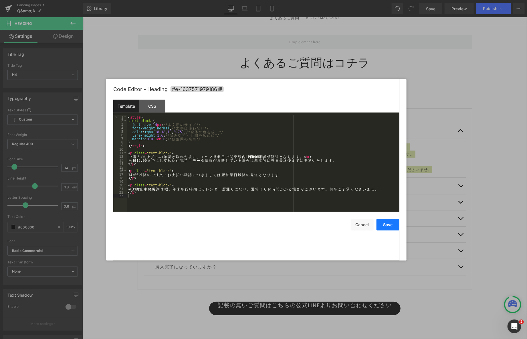
click at [390, 225] on button "Save" at bounding box center [387, 224] width 23 height 11
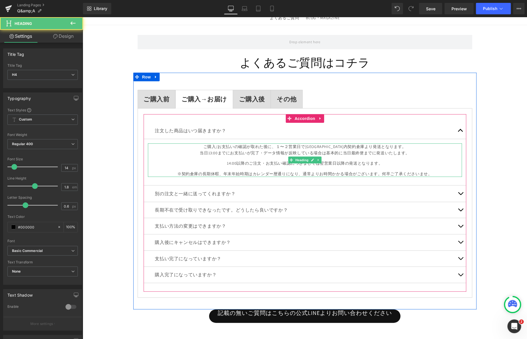
click at [368, 168] on div "ご購入/お支払いの確認が取れた後に、１〜２営業日で関東県内契約倉庫より発送となります。 当日13:00までにお支払いが完了・データ情報が反映している場合は基本…" at bounding box center [305, 160] width 314 height 34
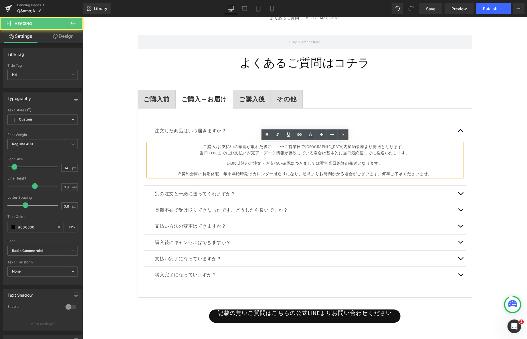
click at [377, 157] on div "ご購入/お支払いの確認が取れた後に、１〜２営業日で関東県内契約倉庫より発送となります。 当日13:00までにお支払いが完了・データ情報が反映している場合は基本…" at bounding box center [305, 160] width 314 height 34
click at [502, 7] on icon at bounding box center [501, 9] width 6 height 6
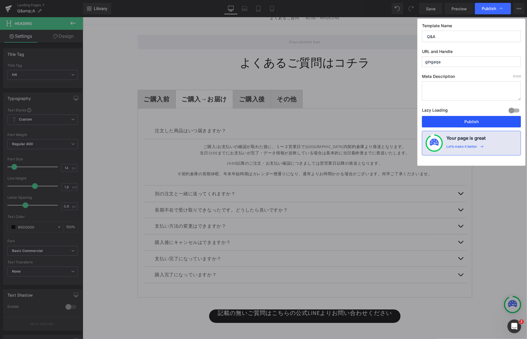
click at [459, 122] on button "Publish" at bounding box center [471, 121] width 99 height 11
